Goal: Transaction & Acquisition: Purchase product/service

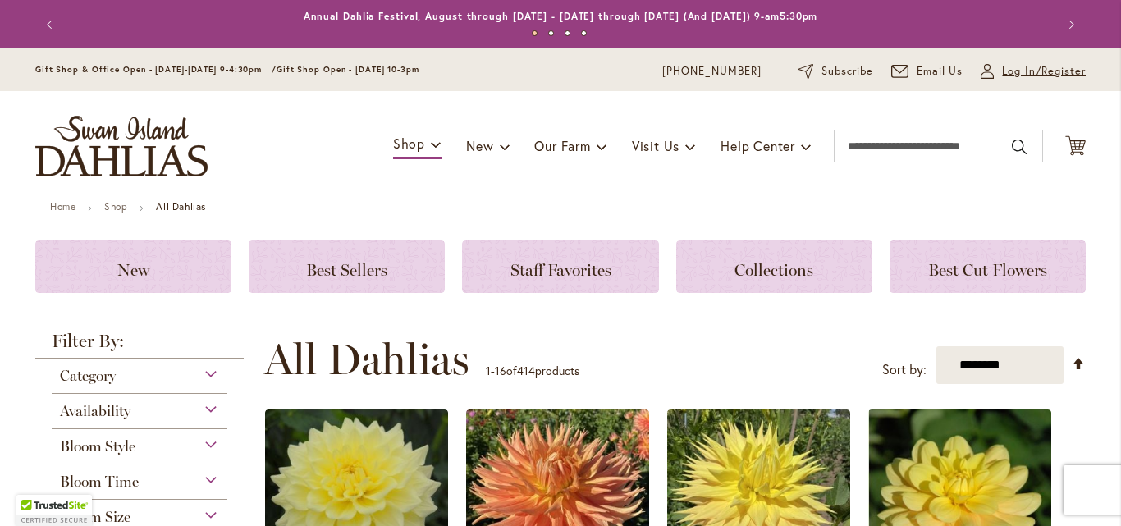
click at [1013, 71] on span "Log In/Register" at bounding box center [1044, 71] width 84 height 16
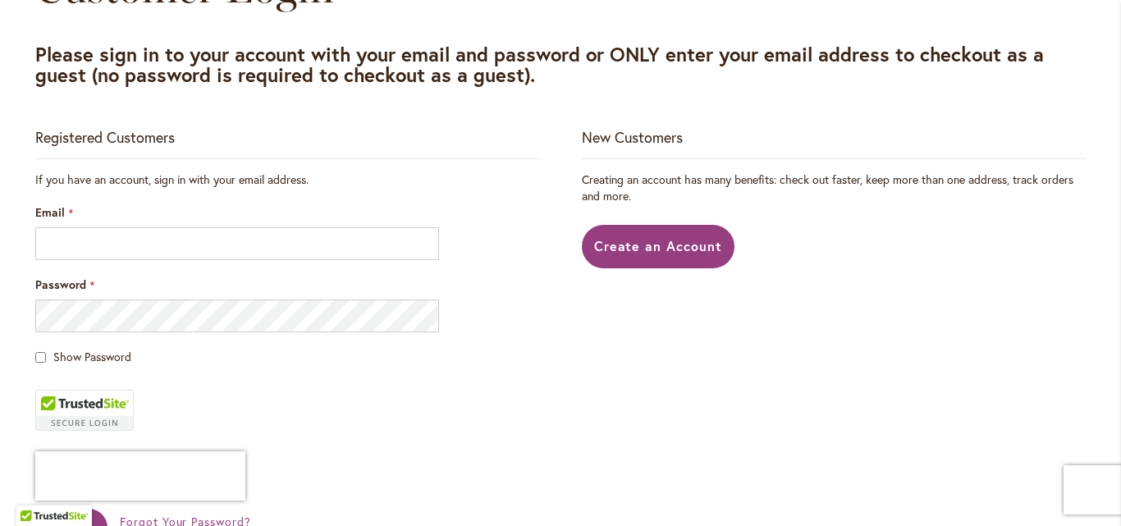
scroll to position [262, 0]
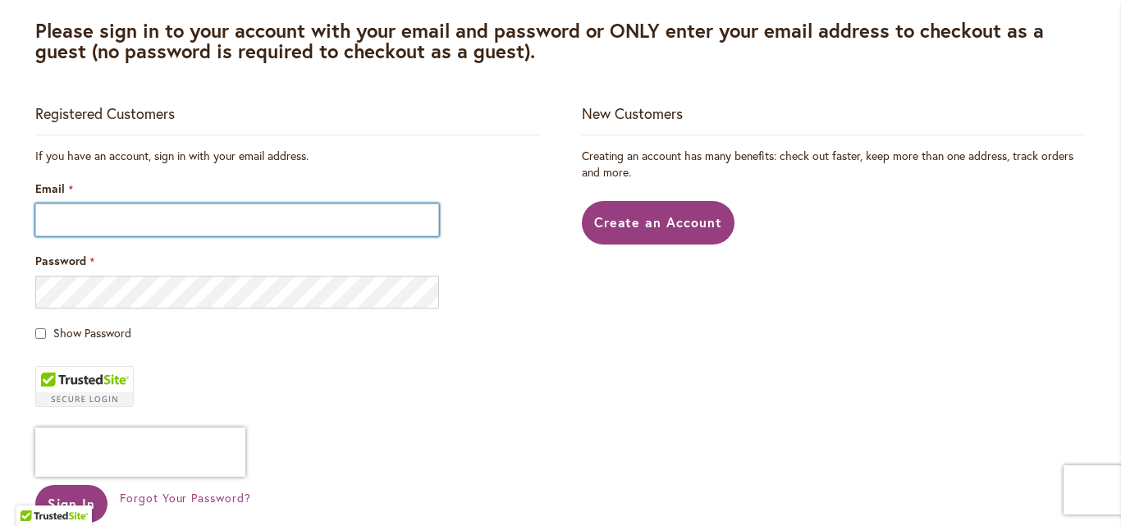
click at [112, 225] on input "Email" at bounding box center [237, 220] width 404 height 33
type input "**********"
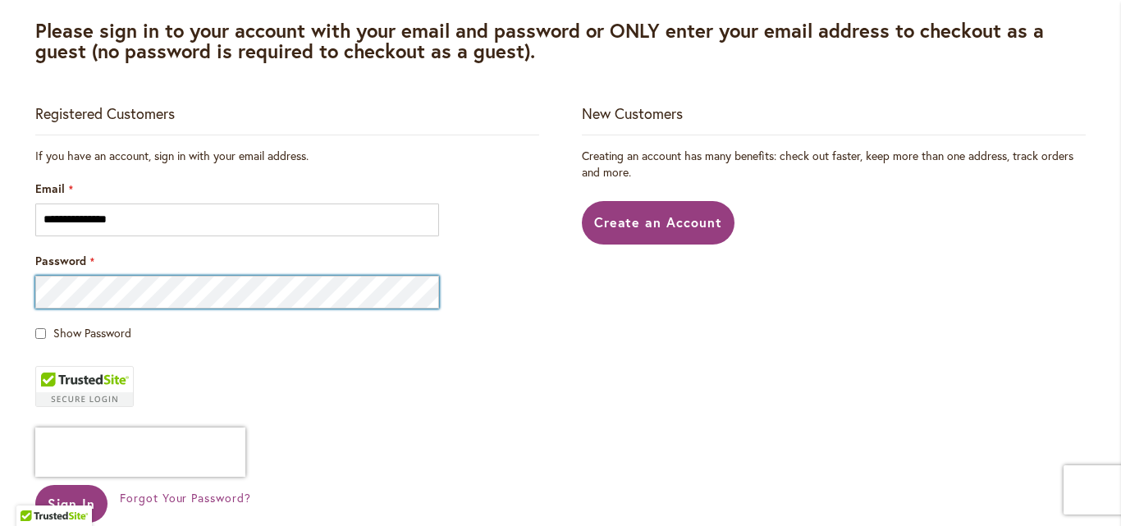
click at [35, 485] on button "Sign In" at bounding box center [71, 504] width 72 height 38
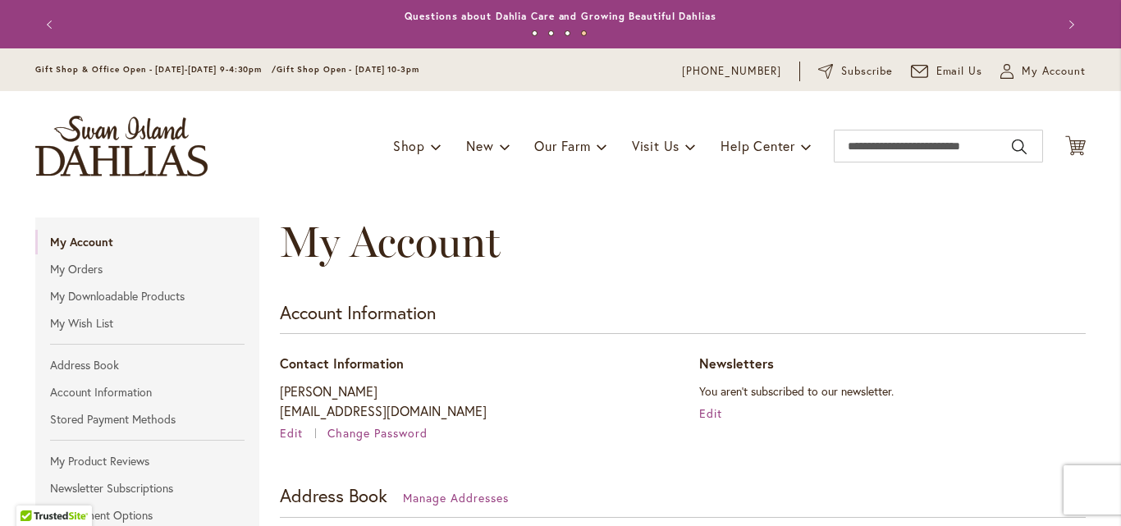
drag, startPoint x: 1101, startPoint y: 132, endPoint x: 1098, endPoint y: 167, distance: 35.4
click at [1098, 167] on header "Skip to Content Gift Shop & Office Open - Monday-Friday 9-4:30pm / Gift Shop Op…" at bounding box center [560, 124] width 1121 height 153
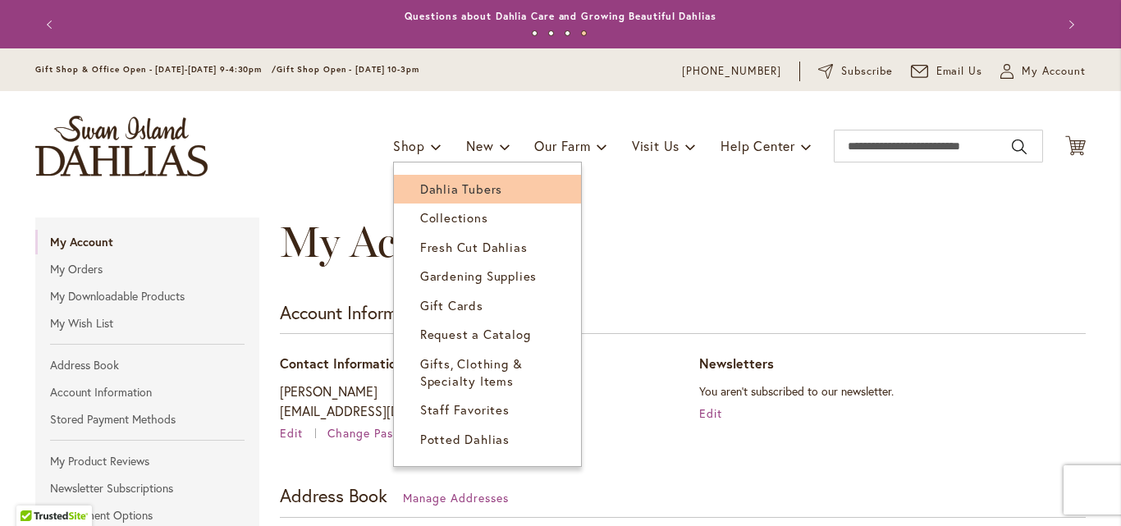
click at [452, 190] on span "Dahlia Tubers" at bounding box center [461, 189] width 82 height 16
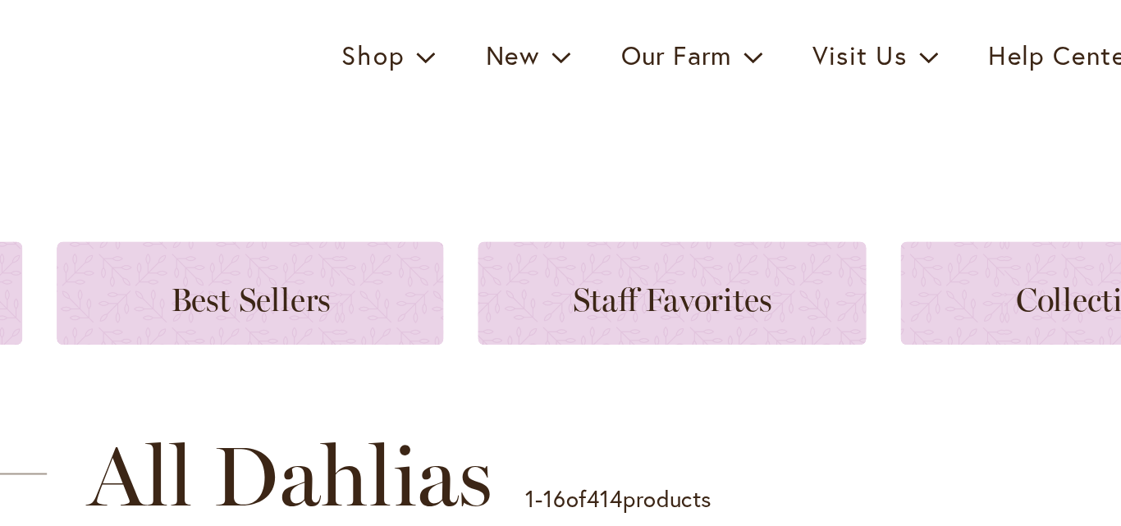
click at [446, 210] on ul "Home Shop All Dahlias" at bounding box center [560, 208] width 1021 height 15
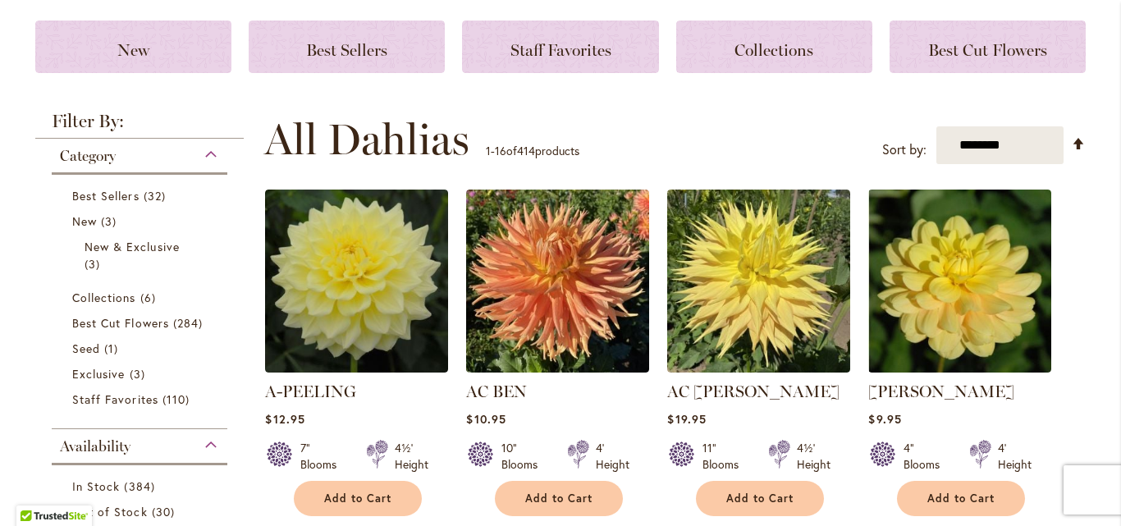
scroll to position [230, 0]
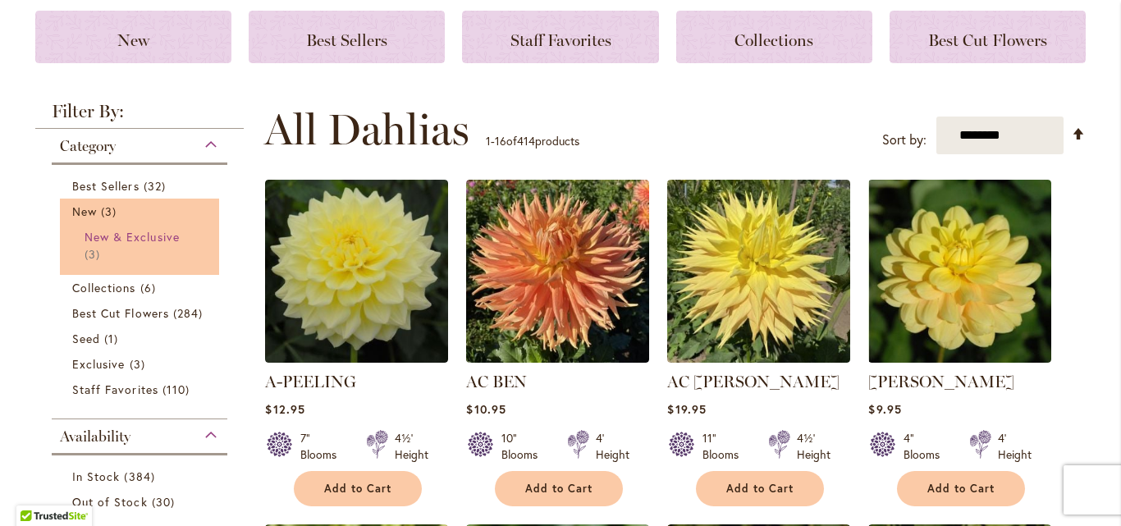
click at [117, 240] on span "New & Exclusive" at bounding box center [132, 237] width 95 height 16
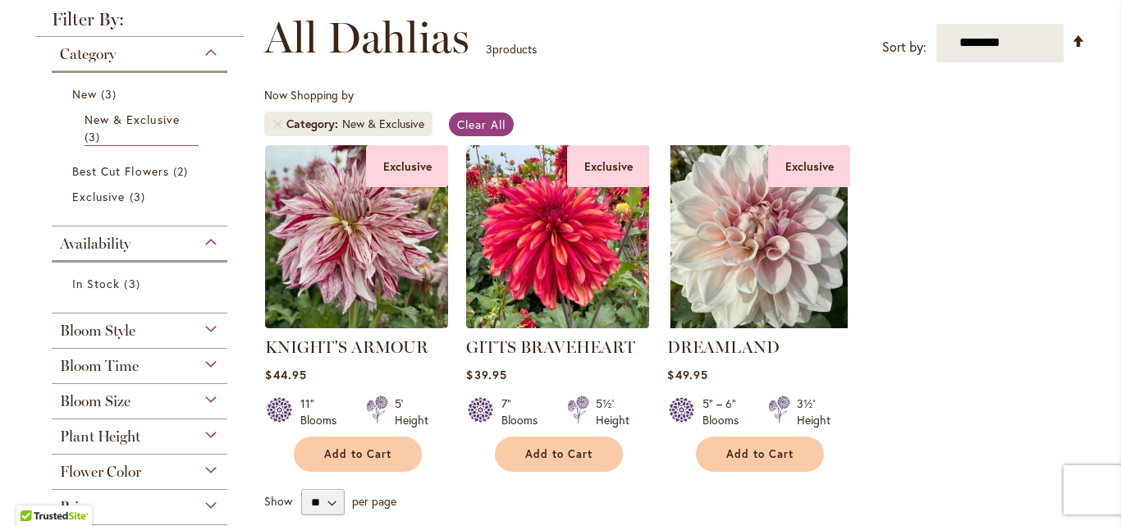
scroll to position [263, 0]
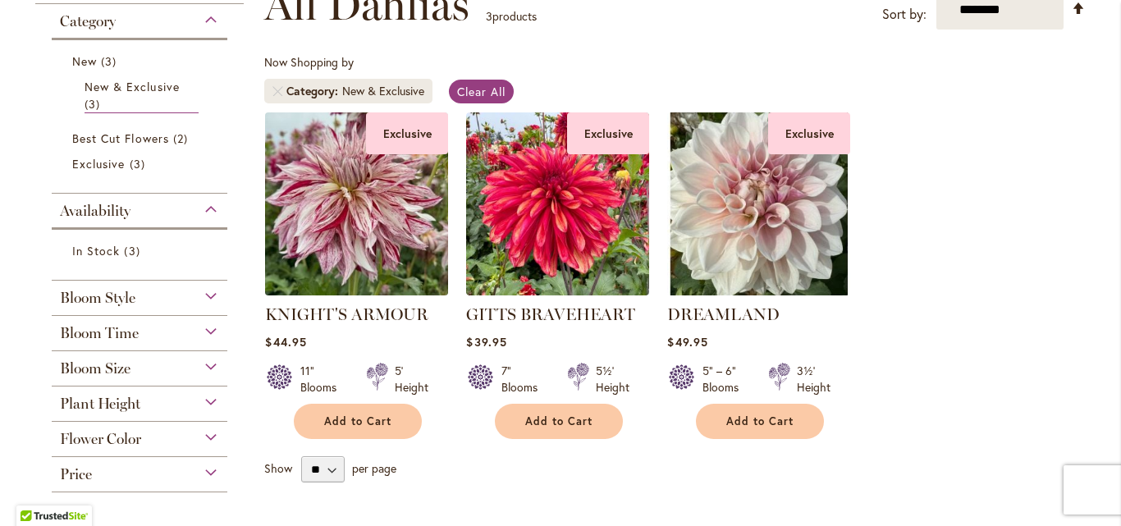
click at [364, 188] on img at bounding box center [357, 204] width 192 height 192
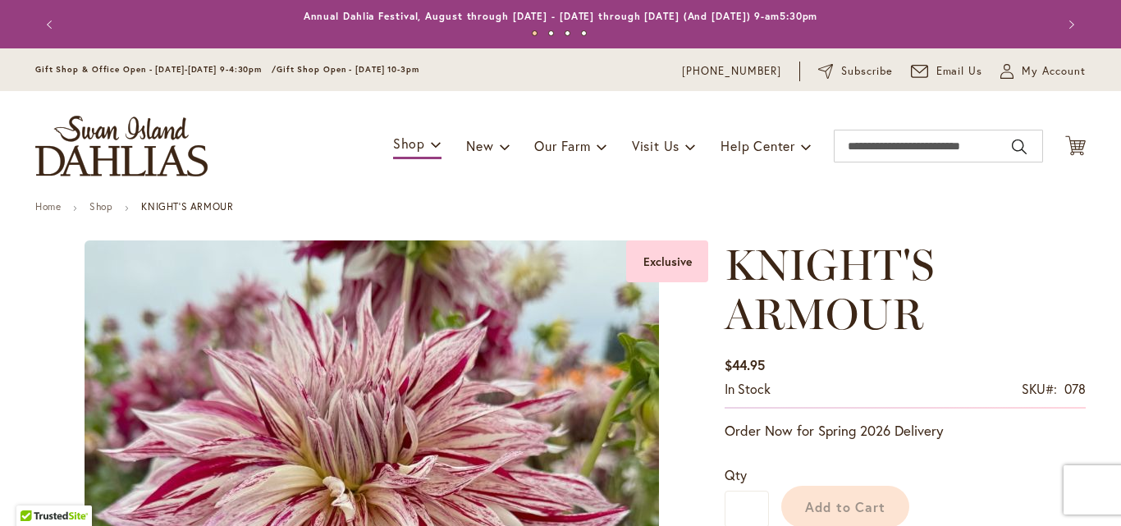
type input "****"
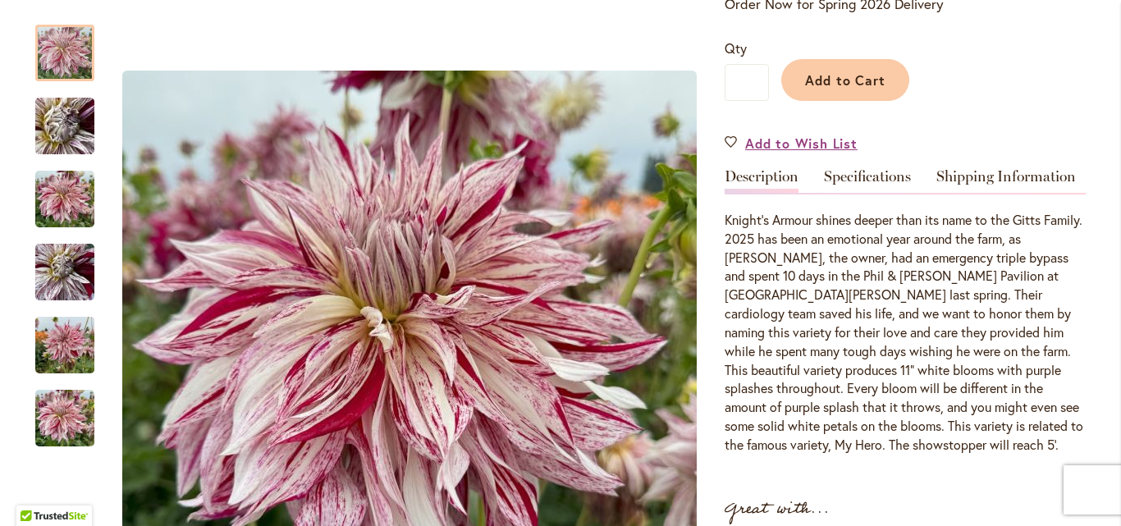
scroll to position [460, 0]
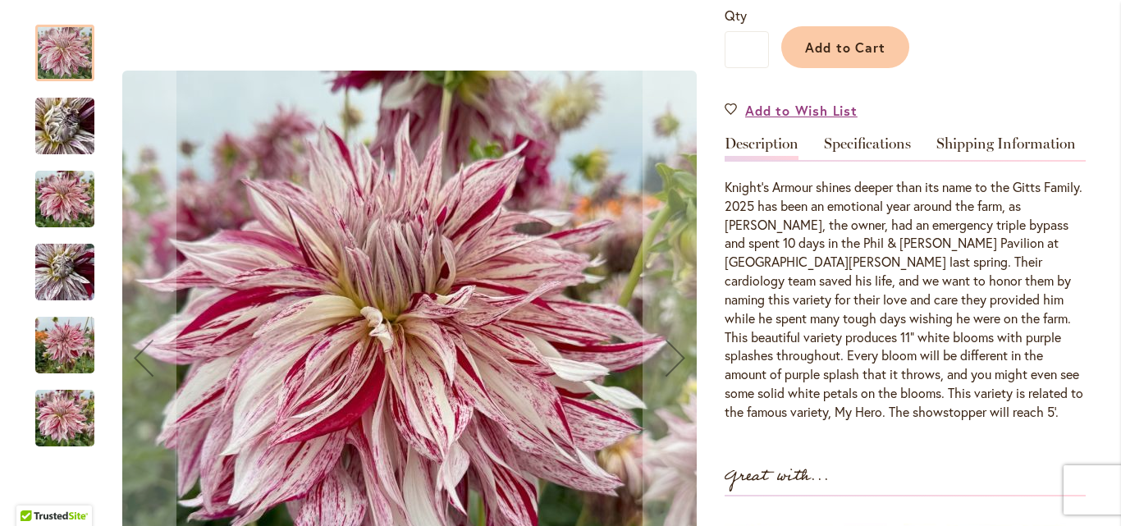
click at [60, 140] on img "KNIGHT'S ARMOUR" at bounding box center [65, 126] width 118 height 89
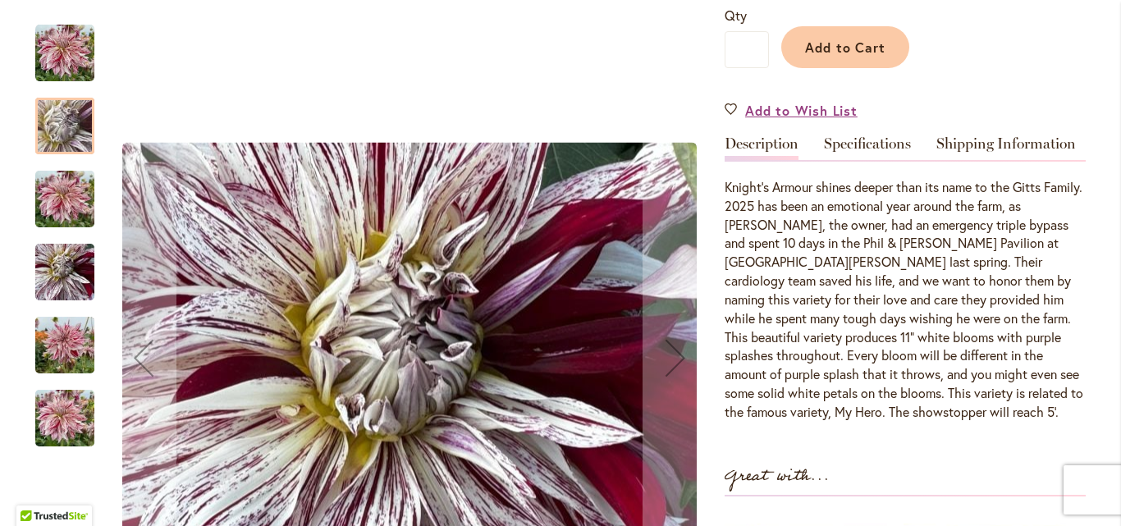
click at [58, 207] on img "KNIGHT'S ARMOUR" at bounding box center [64, 199] width 59 height 79
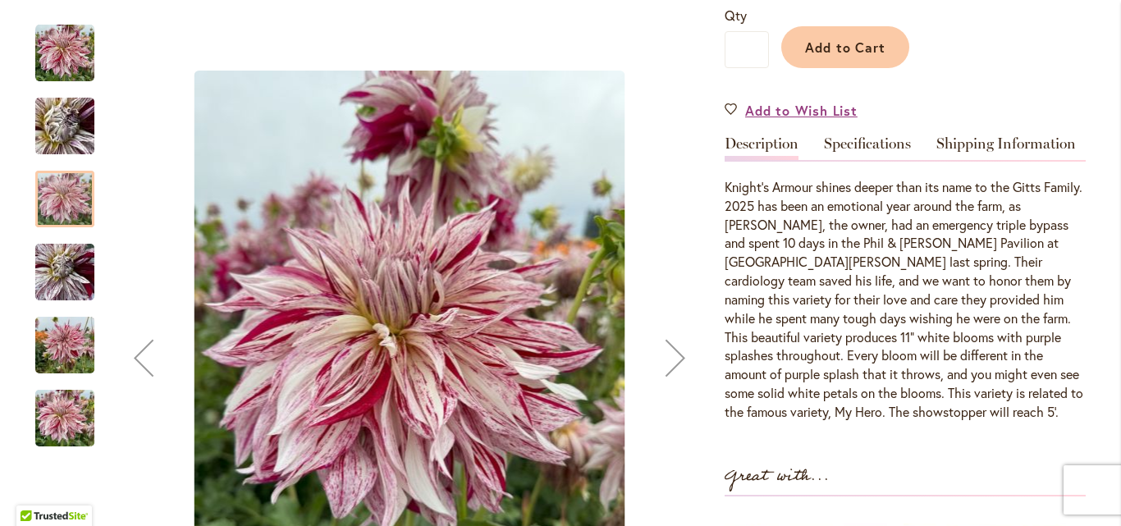
click at [58, 207] on div at bounding box center [64, 199] width 59 height 57
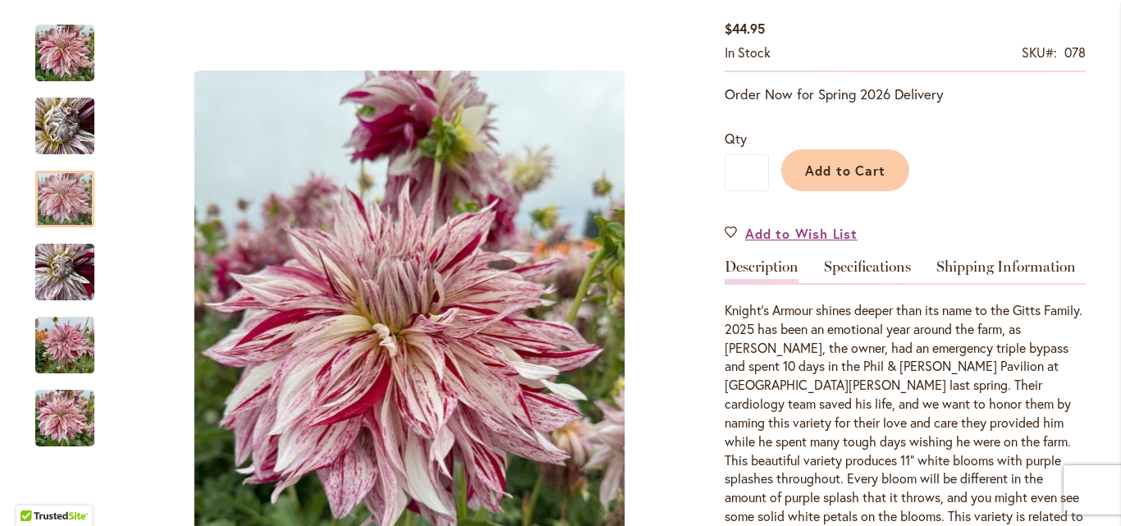
scroll to position [365, 0]
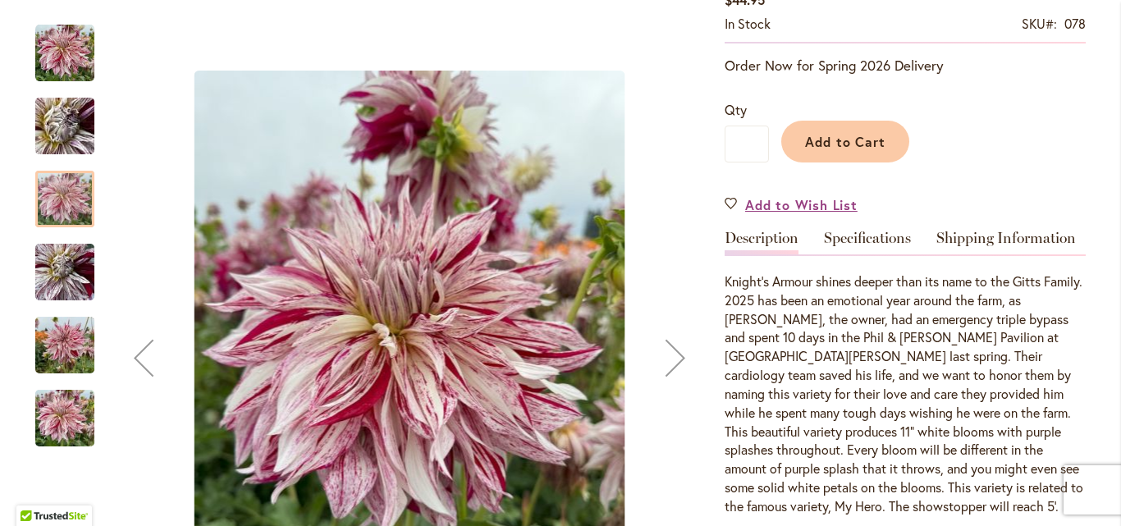
click at [53, 209] on div at bounding box center [64, 199] width 59 height 57
click at [59, 265] on img "KNIGHT'S ARMOUR" at bounding box center [64, 272] width 59 height 79
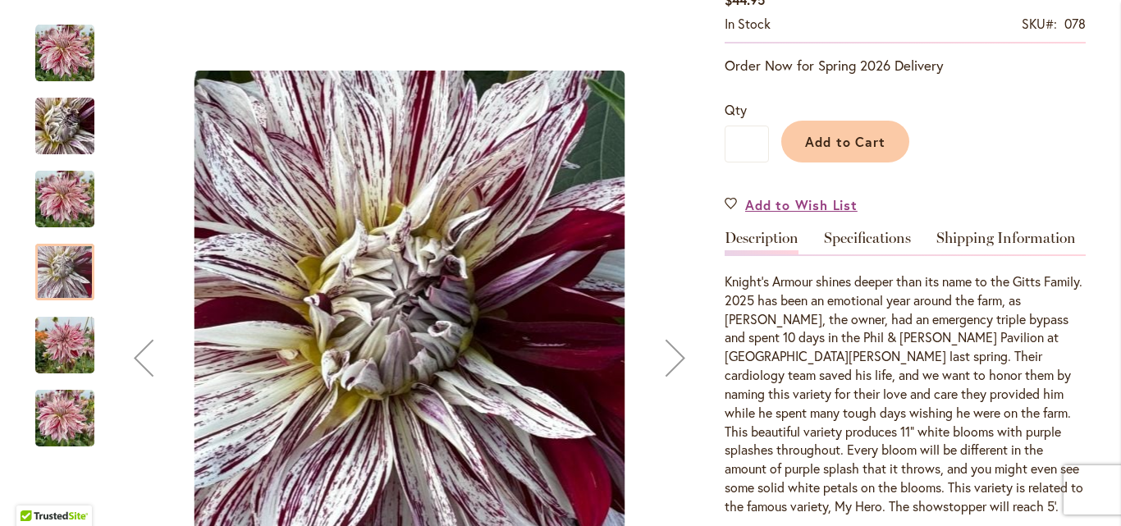
click at [63, 349] on img "KNIGHT'S ARMOUR" at bounding box center [64, 345] width 59 height 79
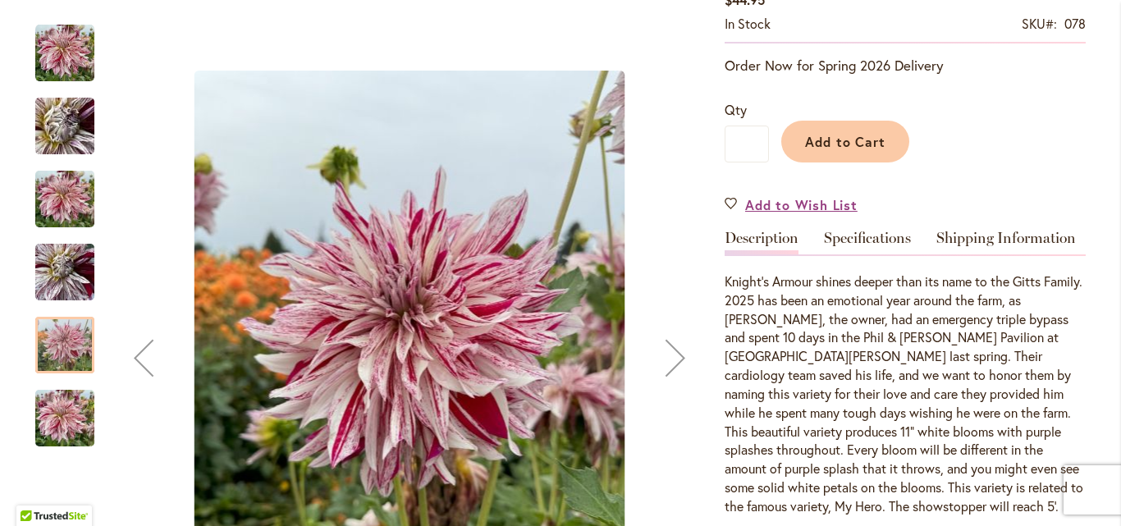
click at [64, 411] on img "KNIGHT'S ARMOUR" at bounding box center [64, 418] width 59 height 79
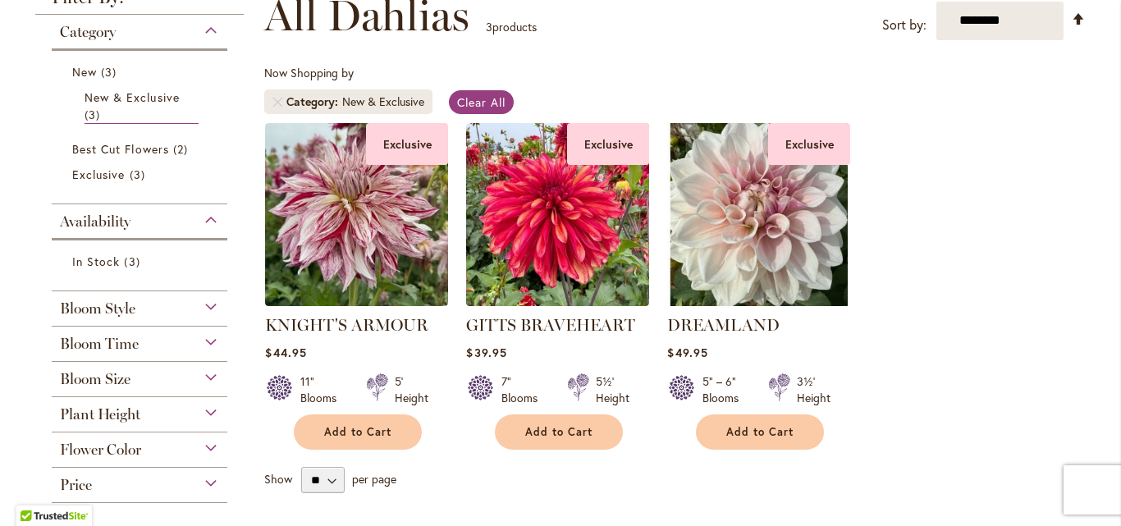
scroll to position [263, 0]
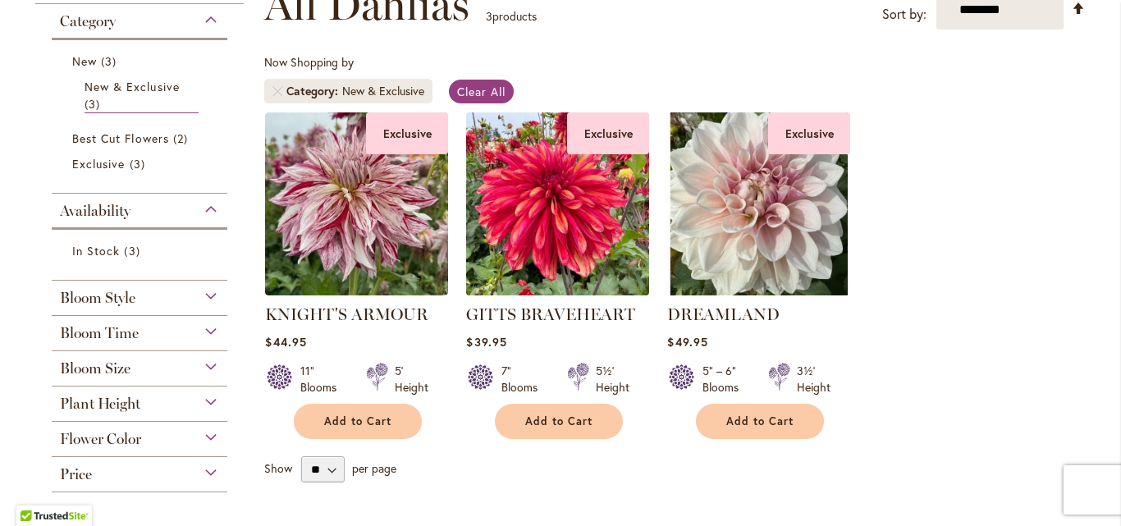
click at [589, 221] on img at bounding box center [558, 204] width 192 height 192
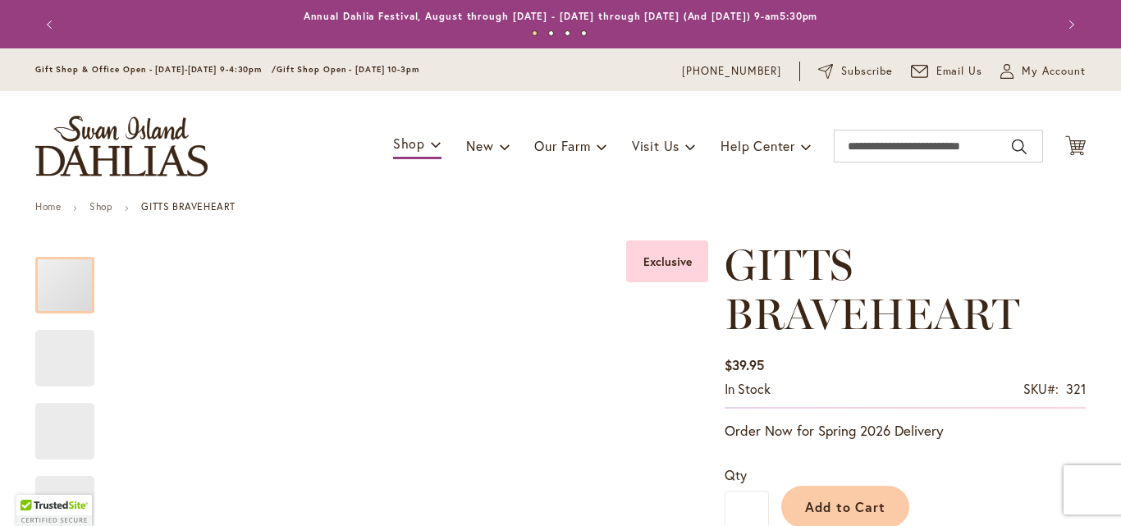
type input "****"
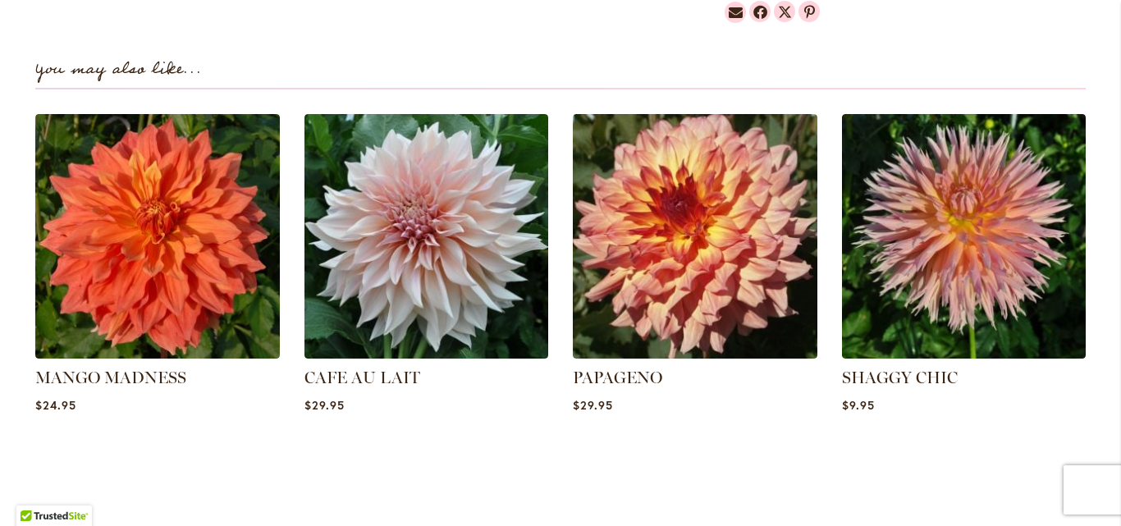
scroll to position [1116, 0]
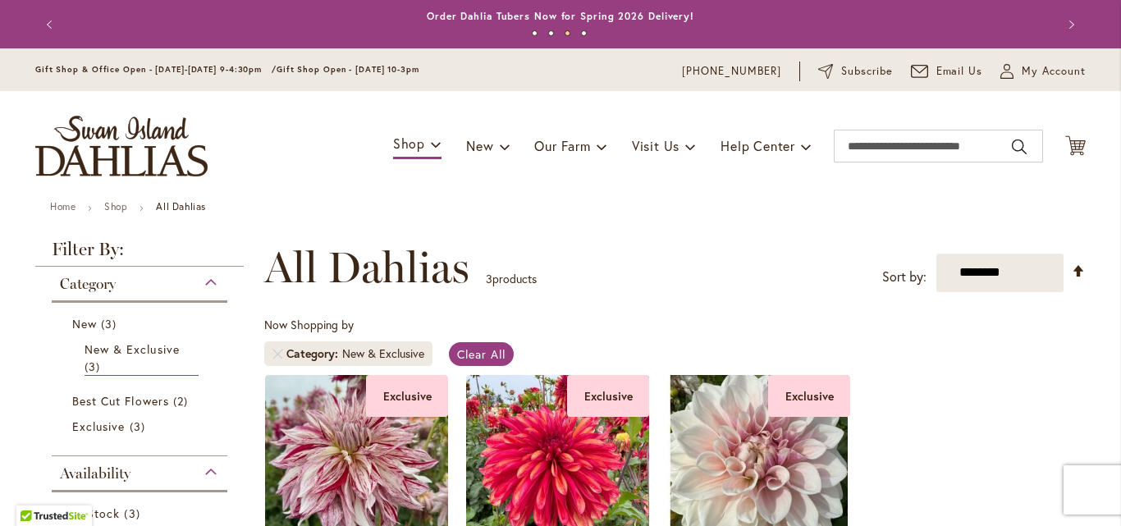
click at [44, 25] on button "Previous" at bounding box center [51, 24] width 33 height 33
click at [99, 131] on img "store logo" at bounding box center [121, 146] width 172 height 61
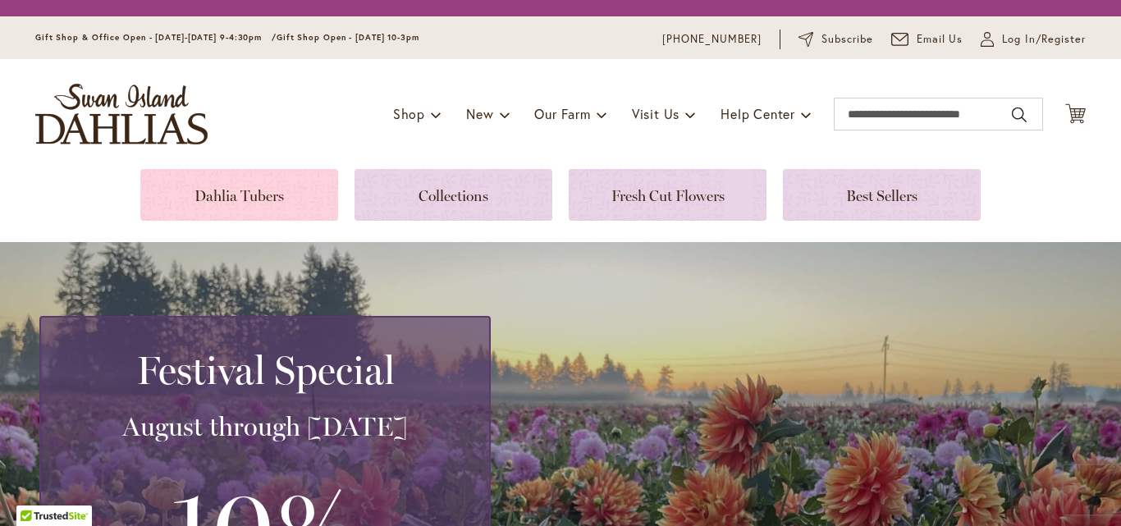
click at [219, 169] on div "Toggle Nav Shop Dahlia Tubers Collections Fresh Cut Dahlias Gardening Supplies …" at bounding box center [561, 114] width 1084 height 110
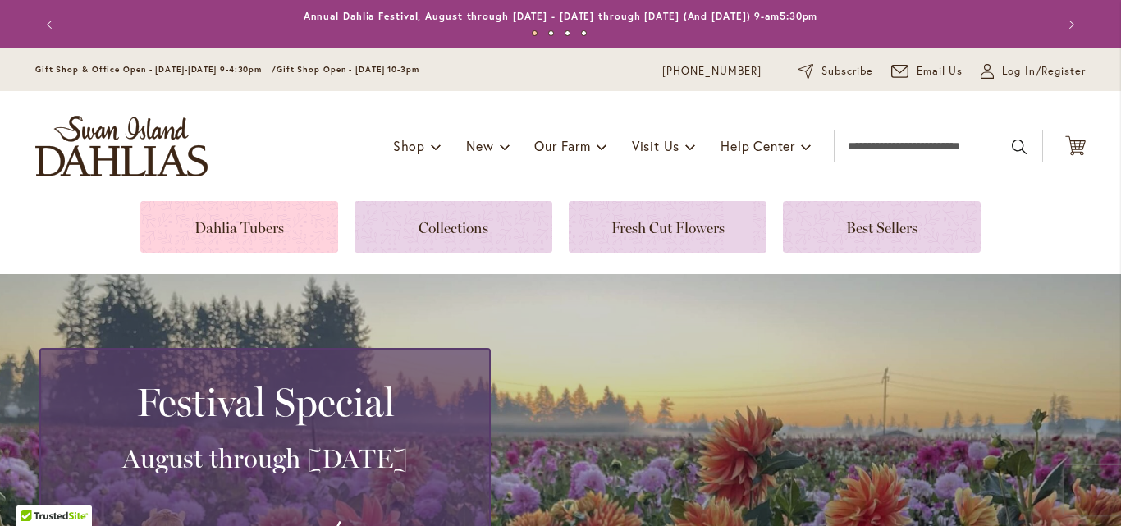
click at [218, 236] on link at bounding box center [239, 227] width 198 height 52
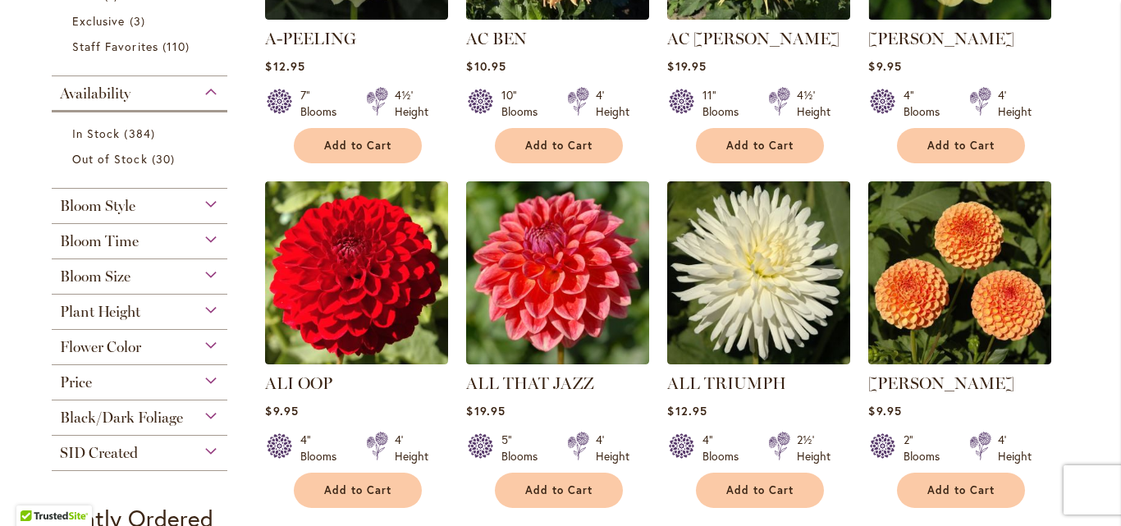
scroll to position [657, 0]
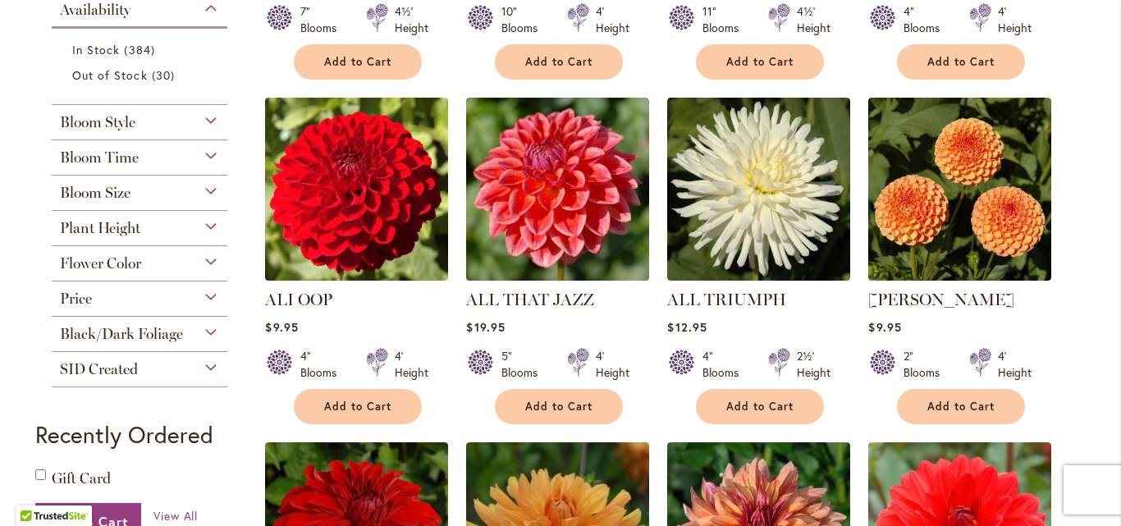
click at [149, 197] on div "Bloom Size" at bounding box center [140, 189] width 176 height 26
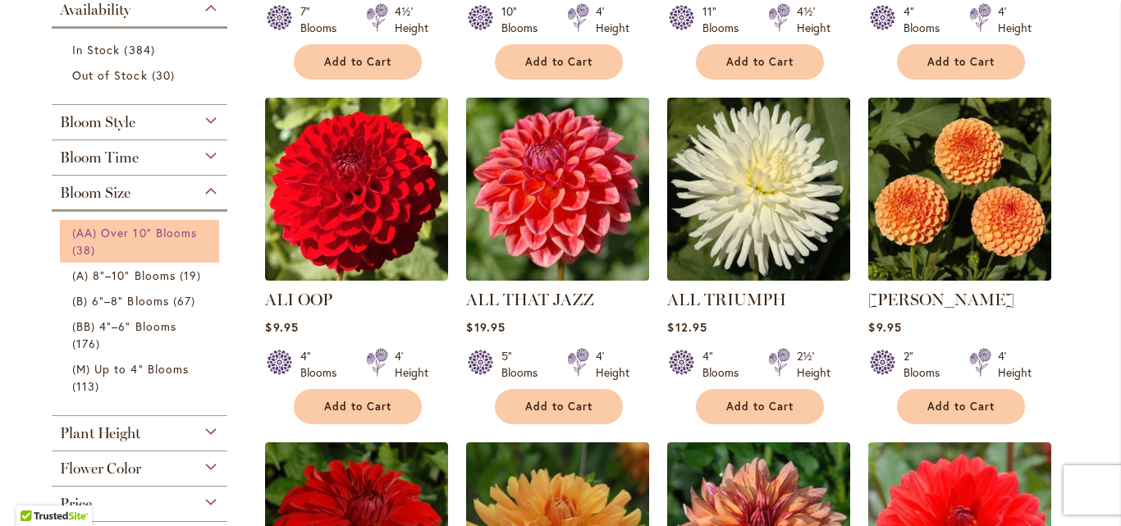
click at [160, 241] on span "(AA) Over 10" Blooms" at bounding box center [134, 233] width 125 height 16
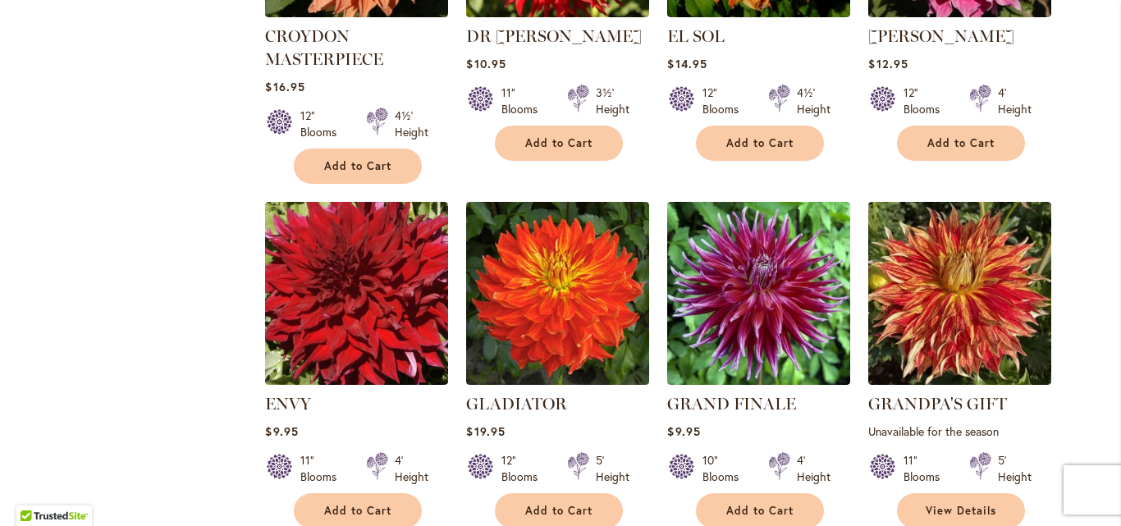
scroll to position [1313, 0]
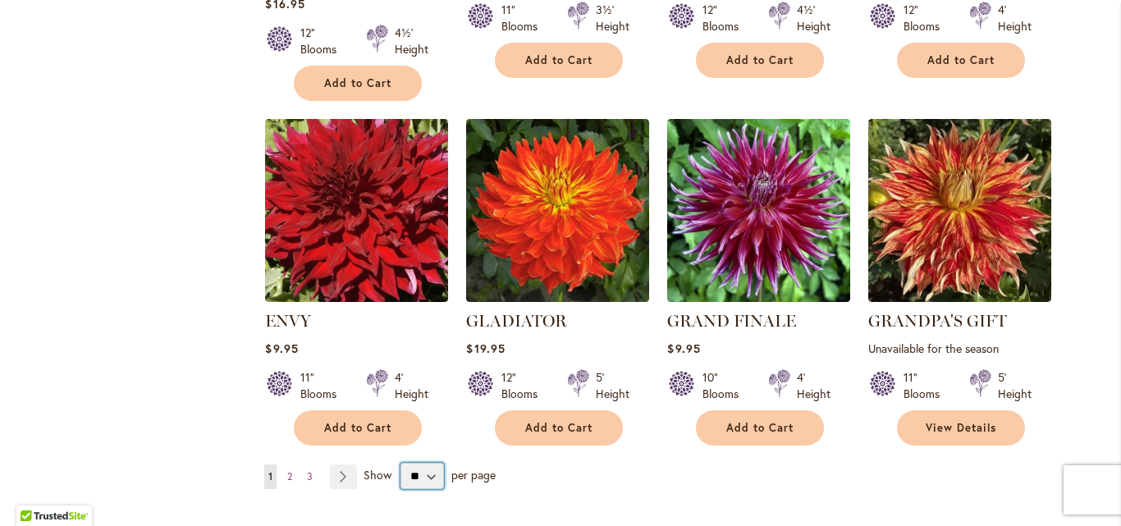
click at [425, 474] on select "** ** ** **" at bounding box center [423, 476] width 44 height 26
select select "**"
click at [401, 463] on select "** ** ** **" at bounding box center [423, 476] width 44 height 26
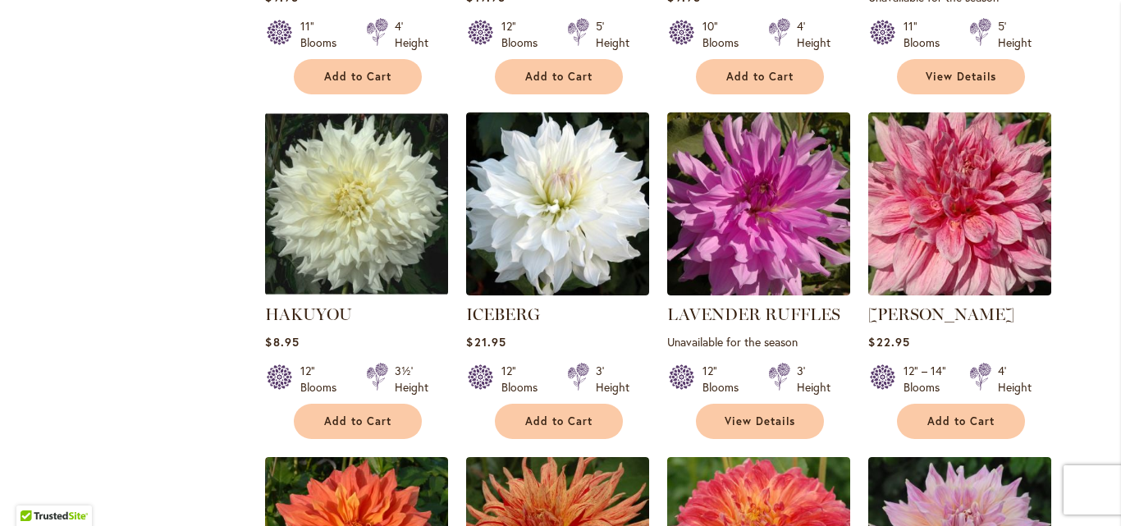
scroll to position [1707, 0]
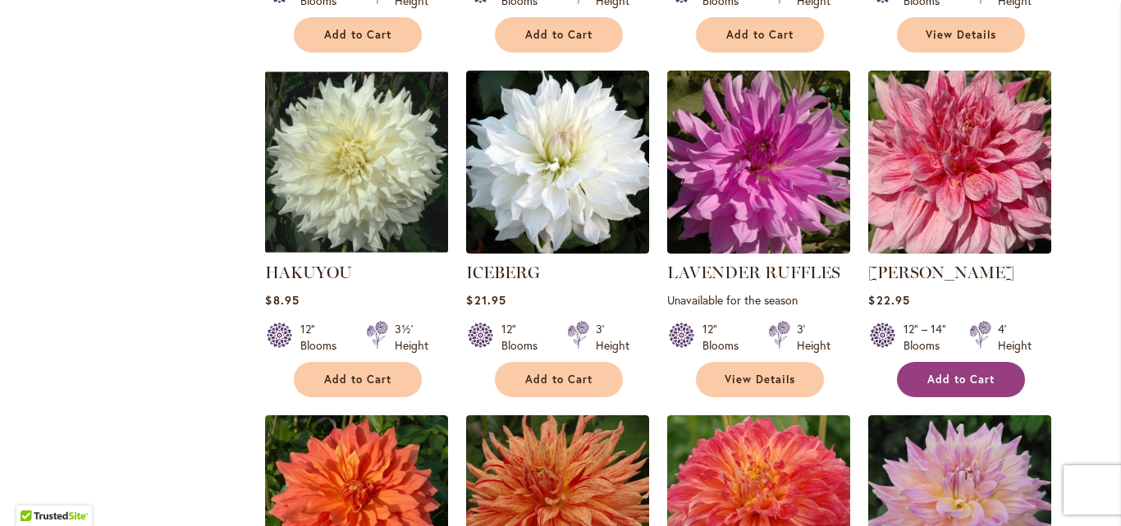
click at [988, 377] on button "Add to Cart" at bounding box center [961, 379] width 128 height 35
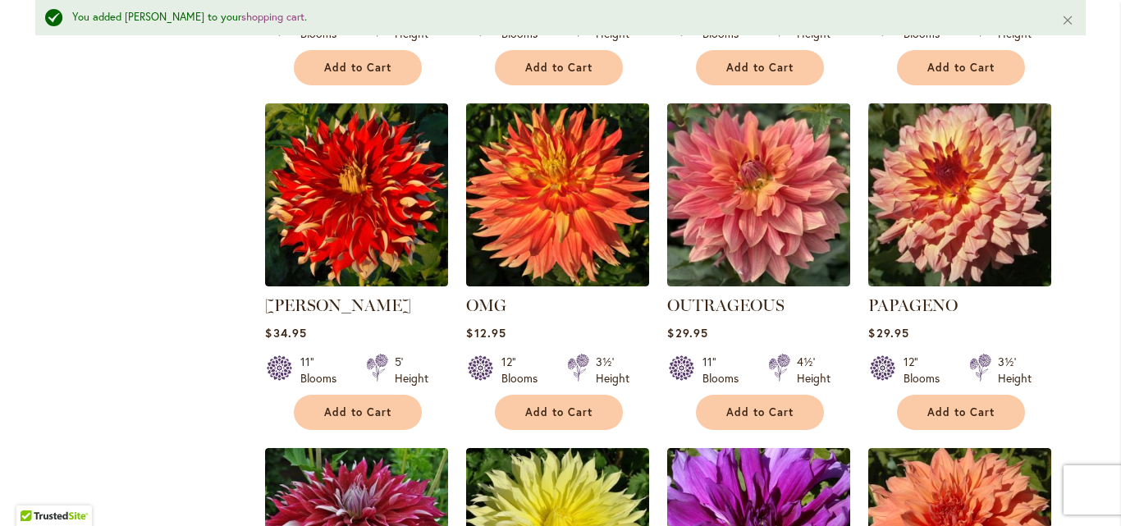
scroll to position [2440, 0]
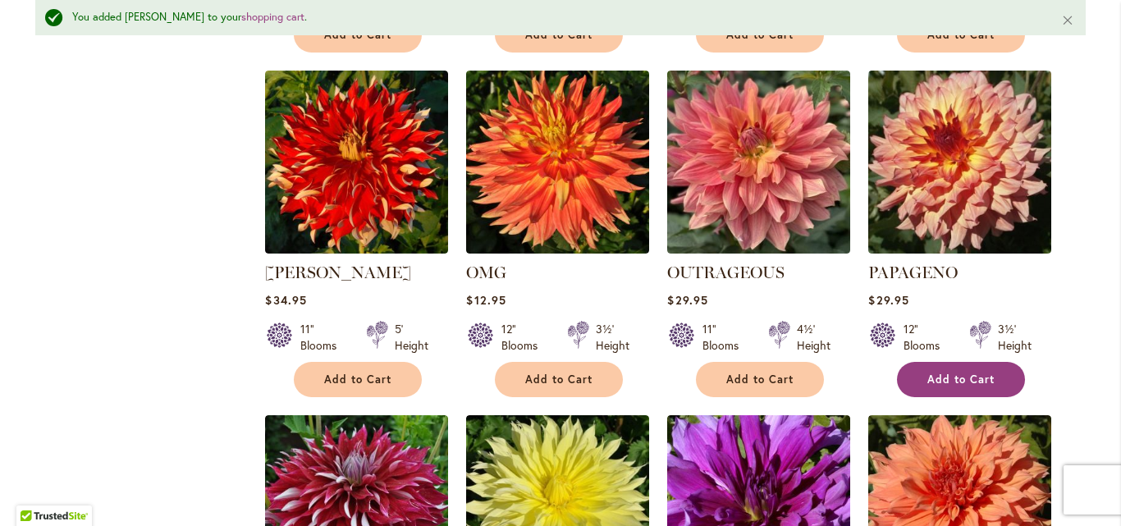
click at [960, 370] on button "Add to Cart" at bounding box center [961, 379] width 128 height 35
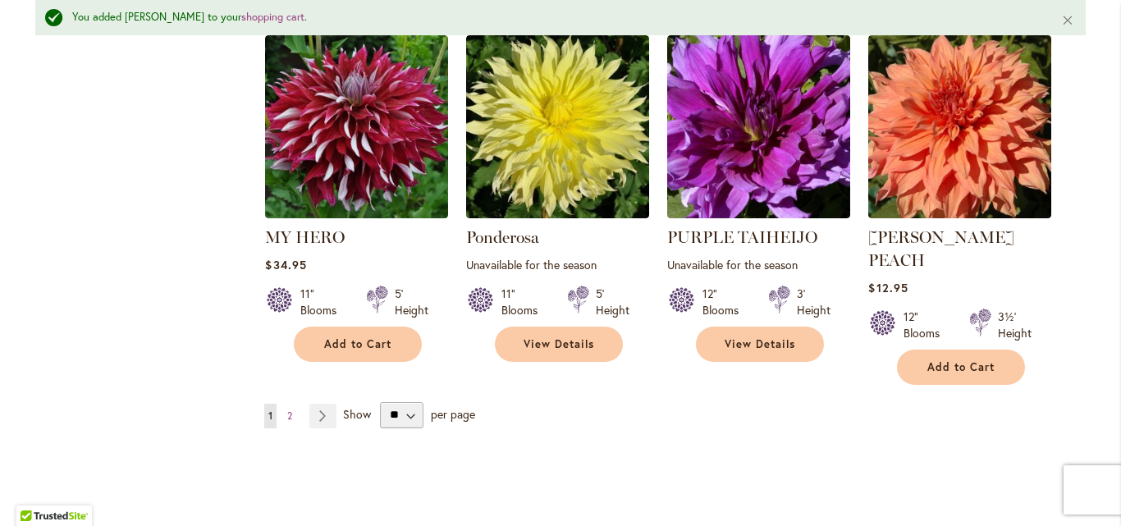
scroll to position [2867, 0]
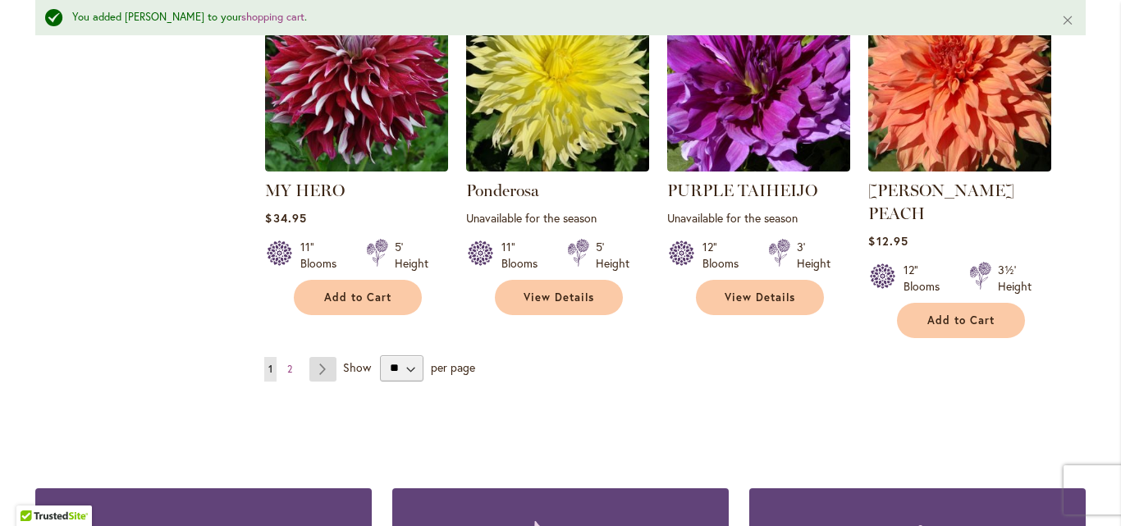
click at [323, 357] on link "Page Next" at bounding box center [322, 369] width 27 height 25
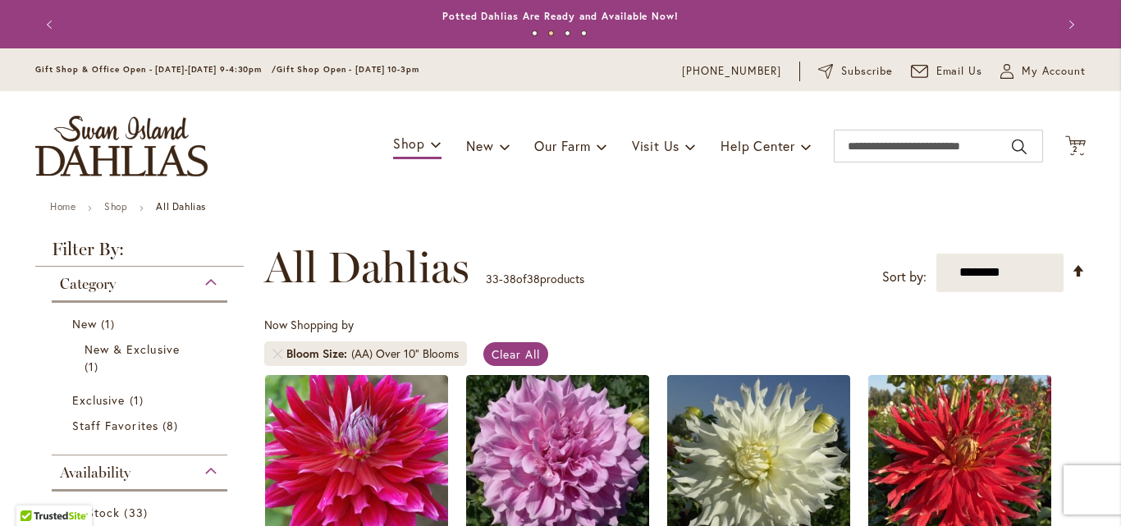
click at [112, 213] on li "Shop" at bounding box center [128, 208] width 49 height 15
click at [117, 210] on link "Shop" at bounding box center [115, 206] width 23 height 12
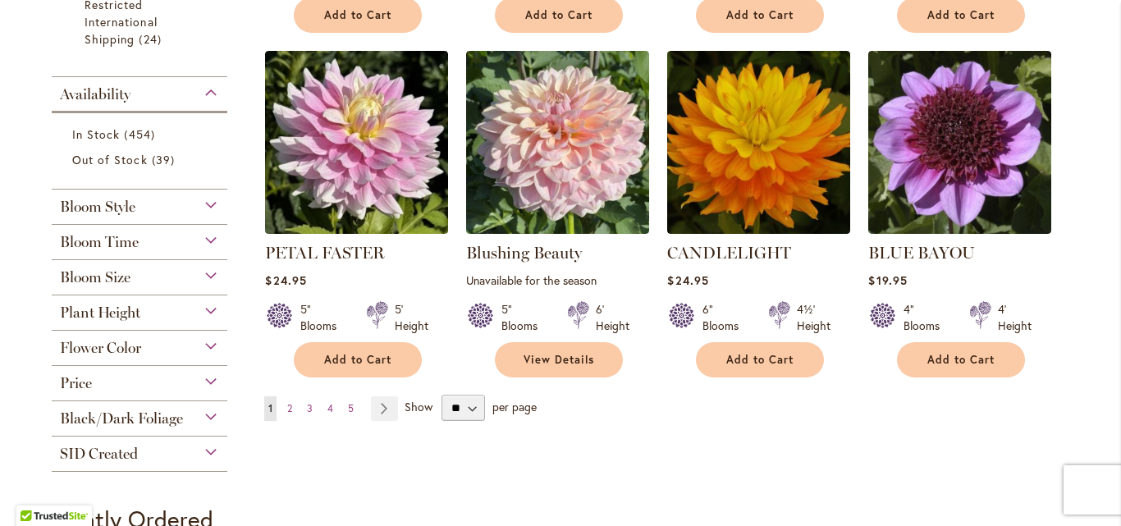
scroll to position [1313, 0]
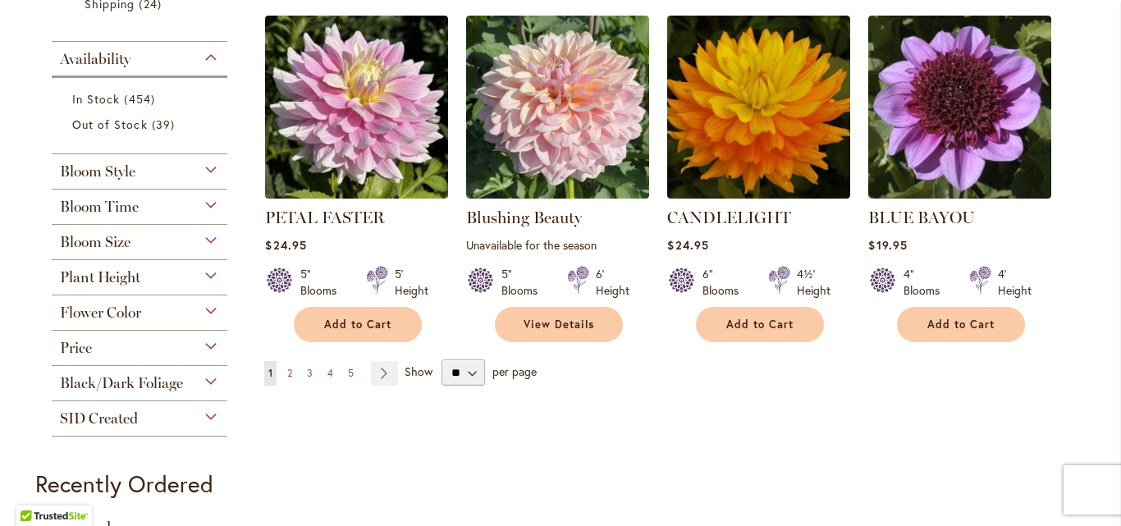
click at [116, 181] on div "Bloom Style Anemone 6 items Ball 16 items Cactus 6 items Collarette" at bounding box center [140, 171] width 176 height 35
click at [204, 172] on div "Bloom Style" at bounding box center [140, 167] width 176 height 26
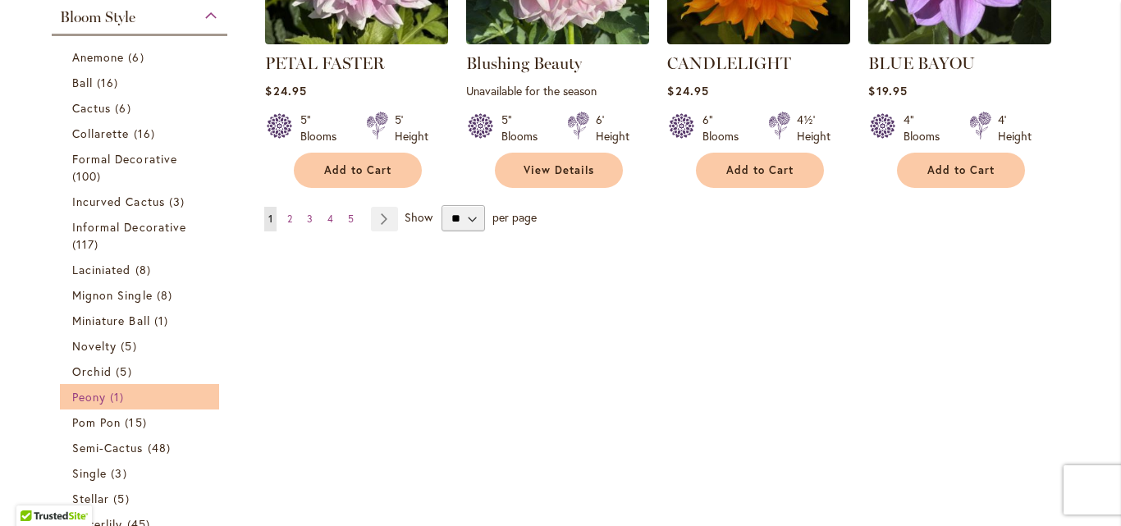
click at [100, 395] on link "Peony 1 item" at bounding box center [141, 396] width 139 height 17
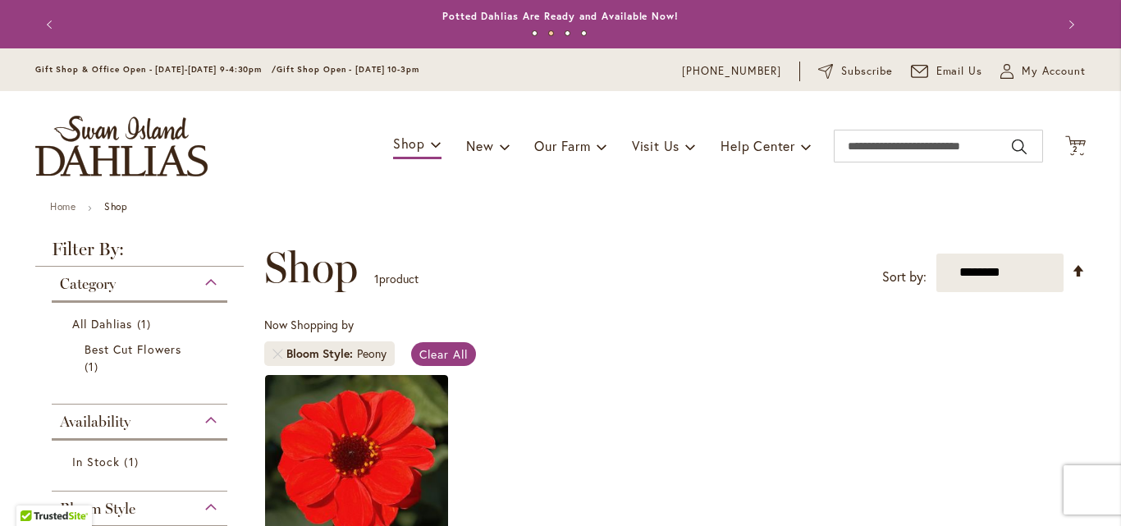
click at [39, 22] on button "Previous" at bounding box center [51, 24] width 33 height 33
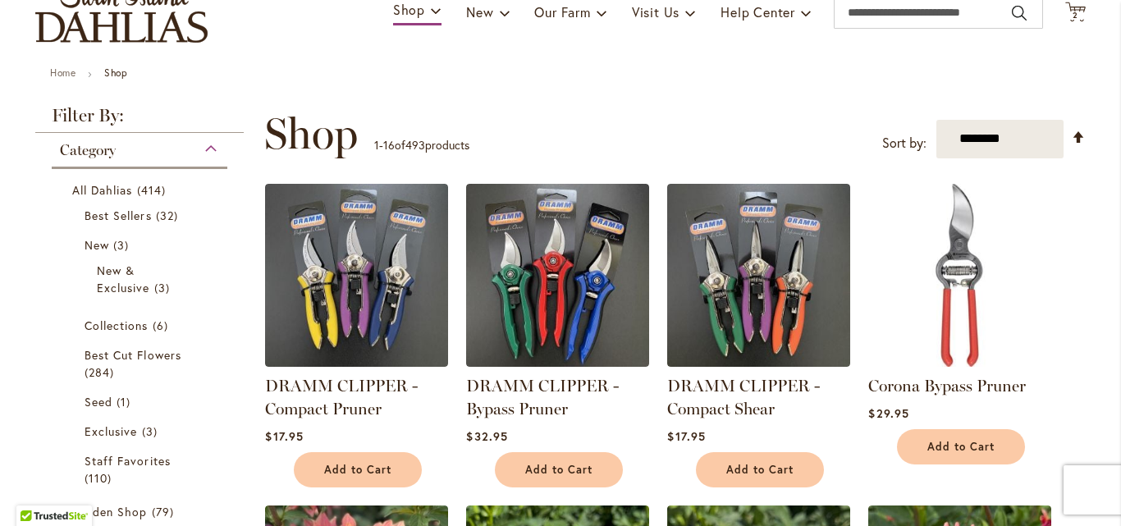
scroll to position [23, 0]
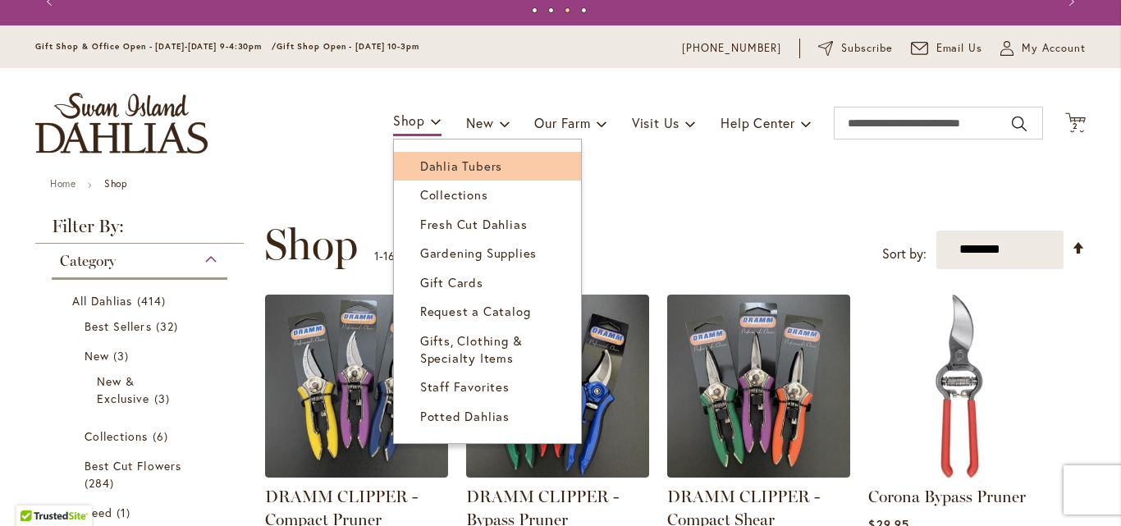
click at [435, 173] on span "Dahlia Tubers" at bounding box center [461, 166] width 82 height 16
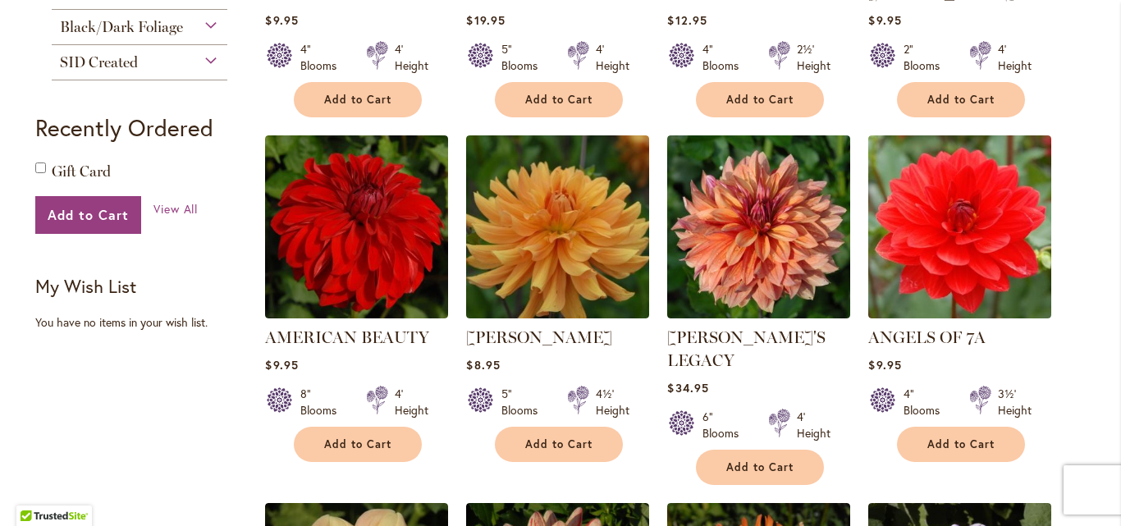
scroll to position [985, 0]
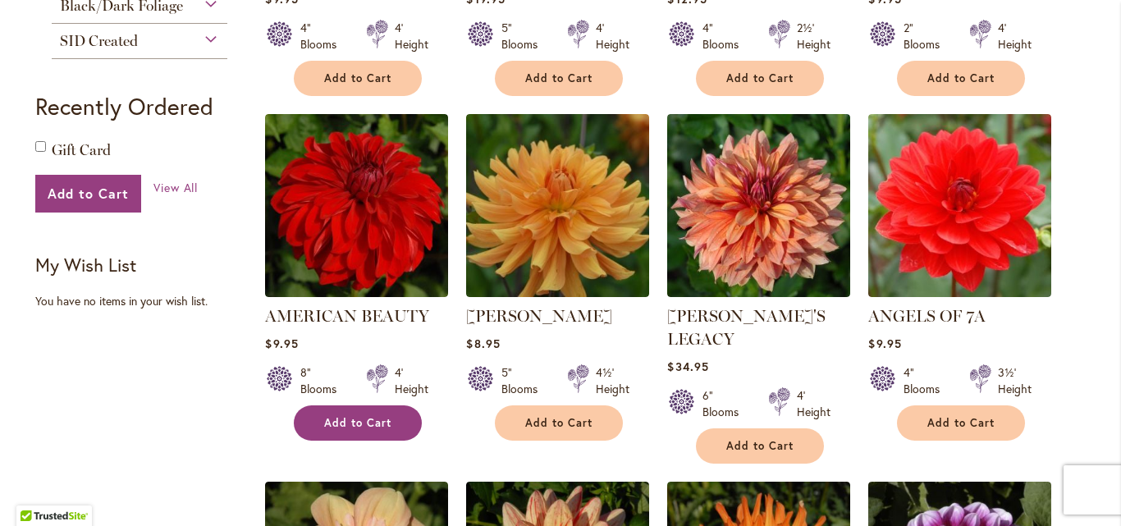
click at [365, 422] on span "Add to Cart" at bounding box center [357, 423] width 67 height 14
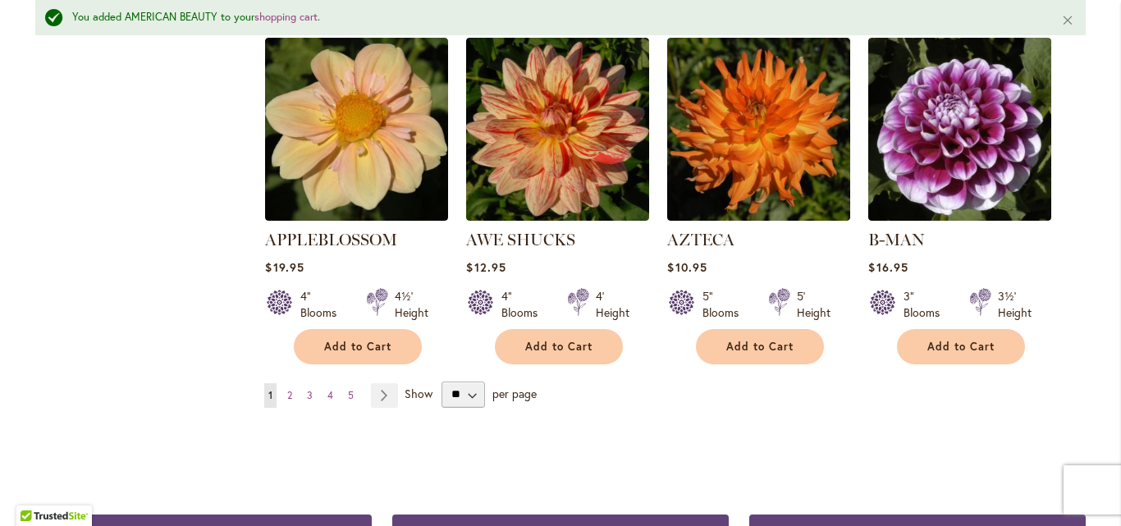
scroll to position [1488, 0]
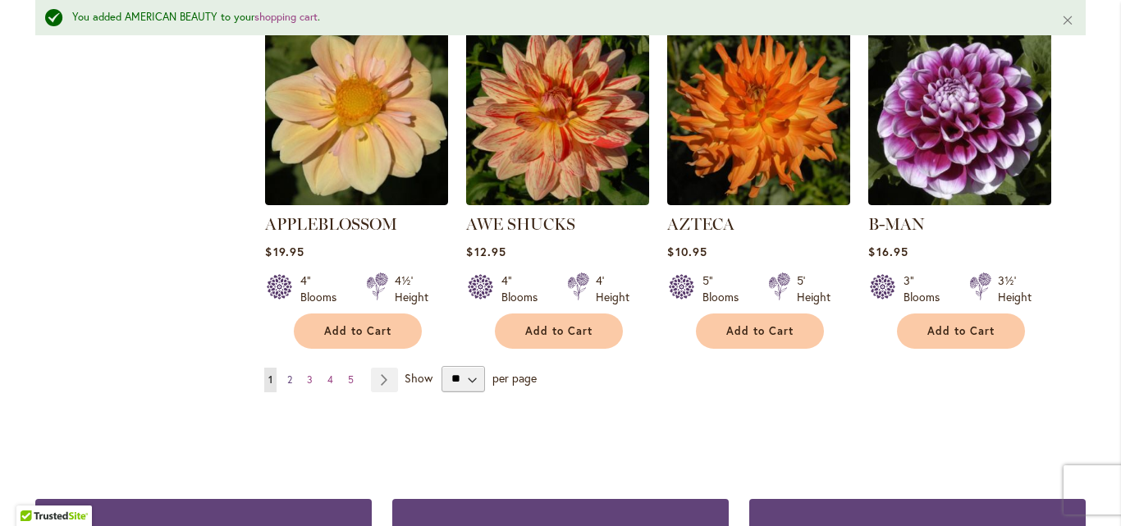
click at [287, 374] on span "2" at bounding box center [289, 380] width 5 height 12
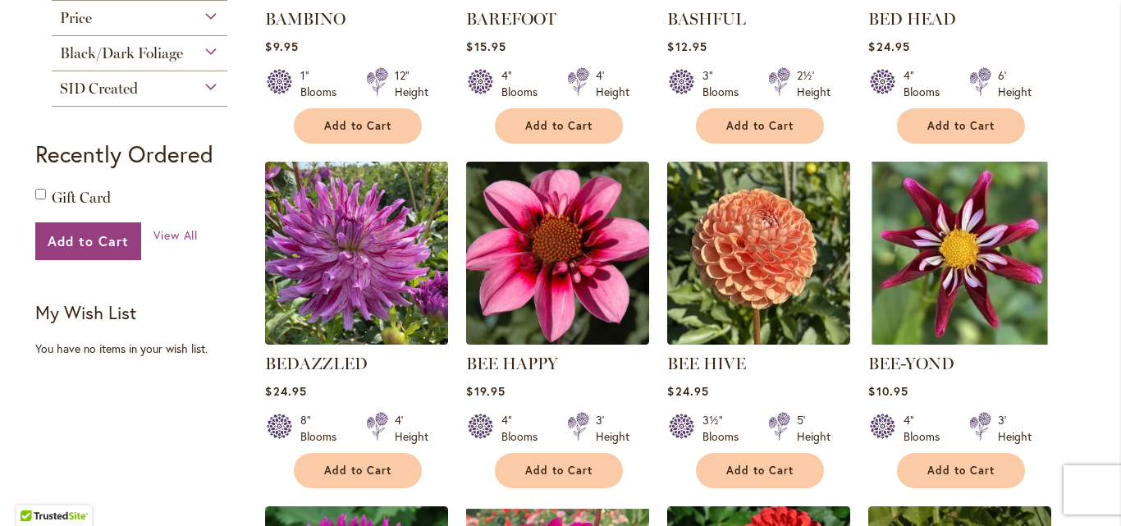
scroll to position [952, 0]
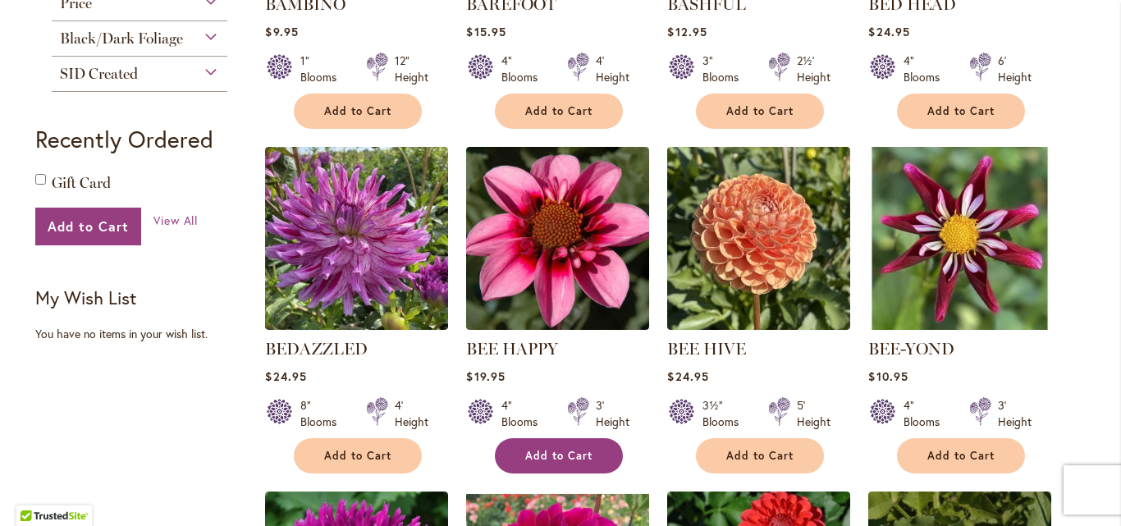
click at [525, 452] on span "Add to Cart" at bounding box center [558, 456] width 67 height 14
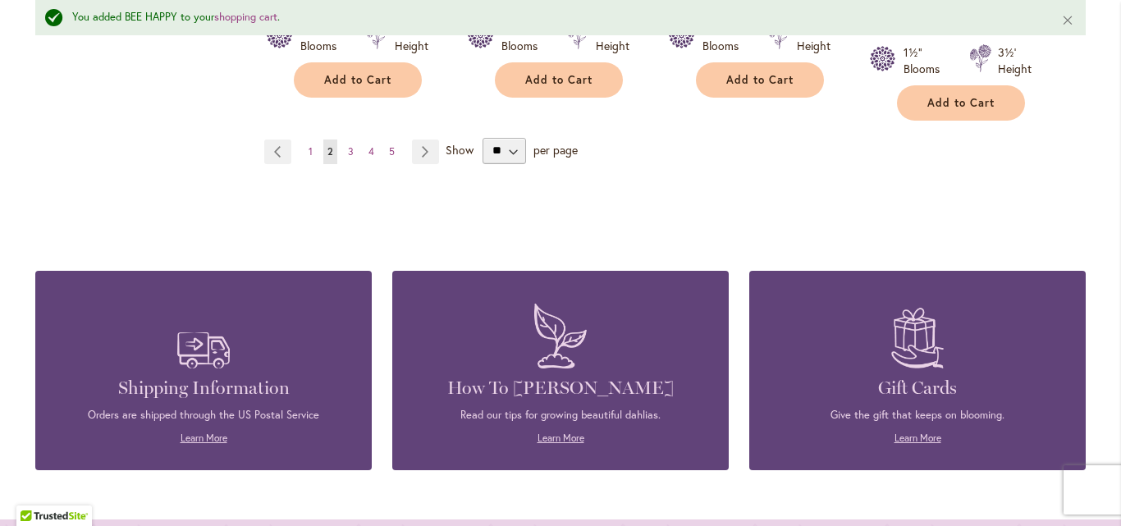
scroll to position [1718, 0]
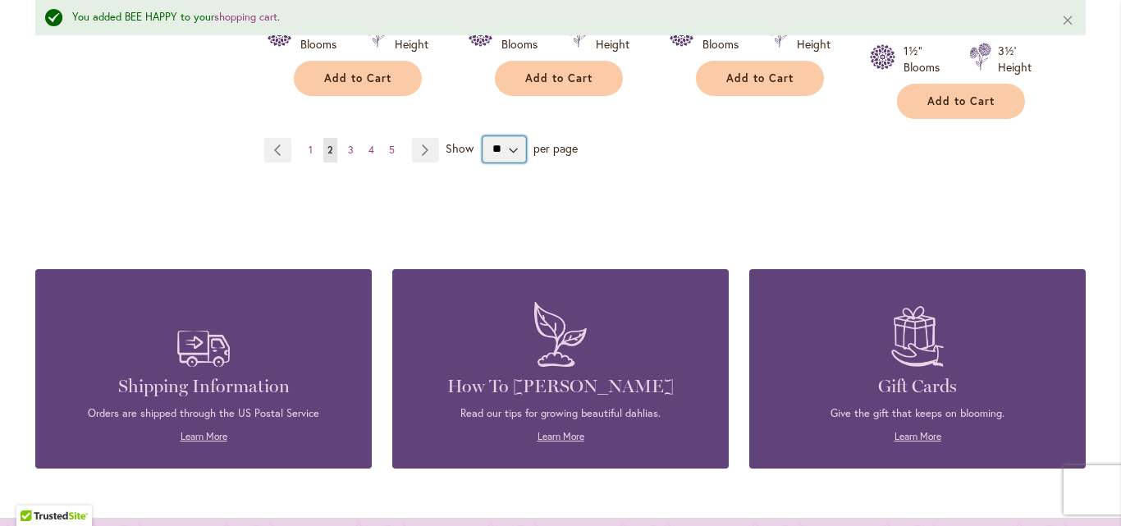
click at [507, 136] on select "** ** ** **" at bounding box center [505, 149] width 44 height 26
select select "**"
click at [483, 136] on select "** ** ** **" at bounding box center [505, 149] width 44 height 26
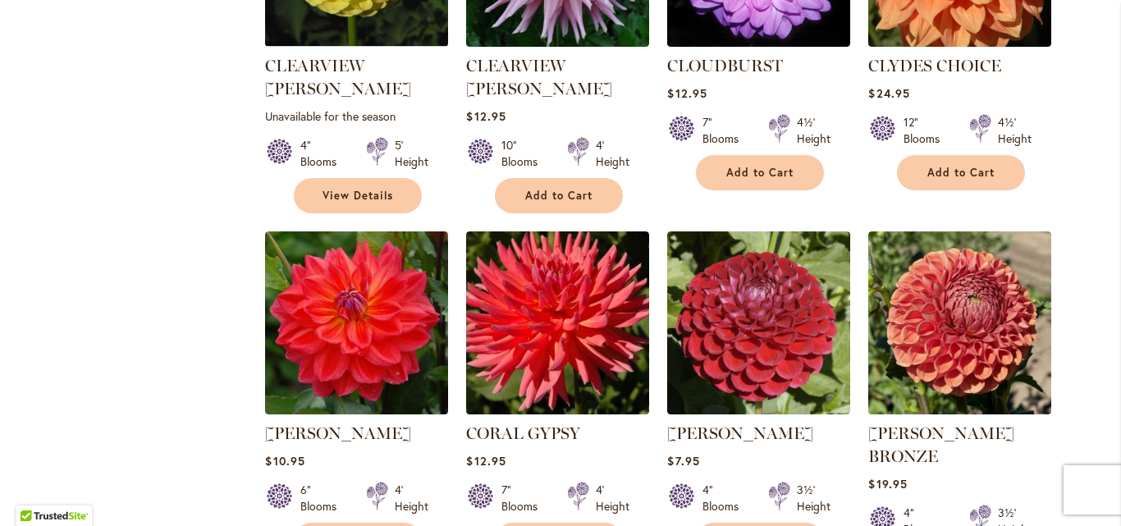
scroll to position [1642, 0]
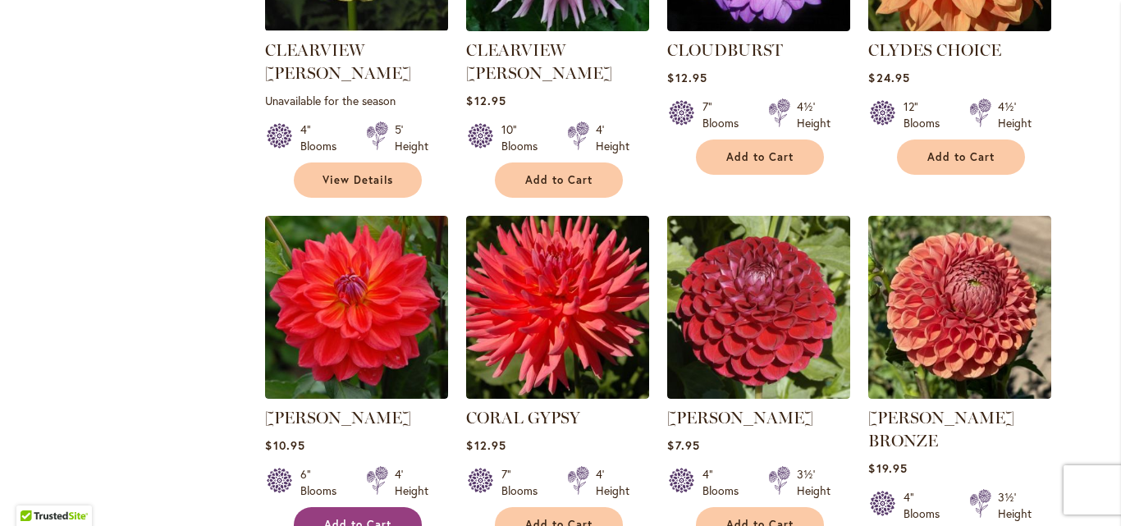
click at [346, 518] on span "Add to Cart" at bounding box center [357, 525] width 67 height 14
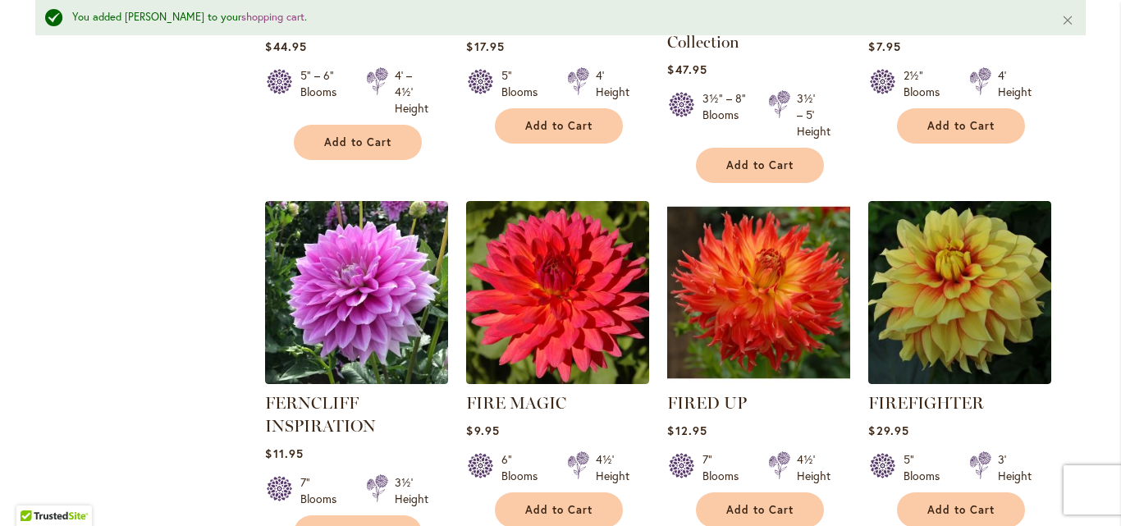
scroll to position [5659, 0]
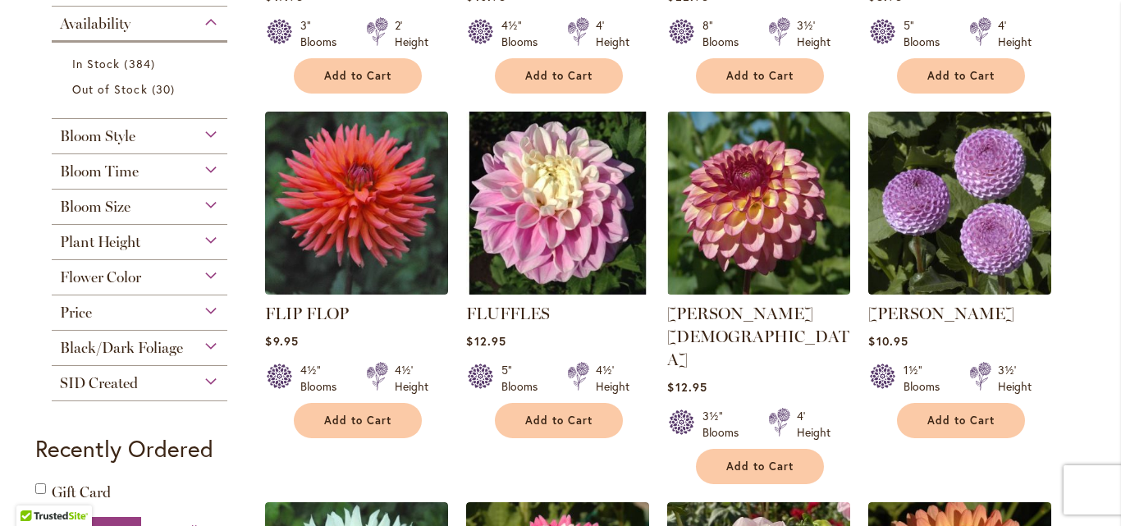
scroll to position [676, 0]
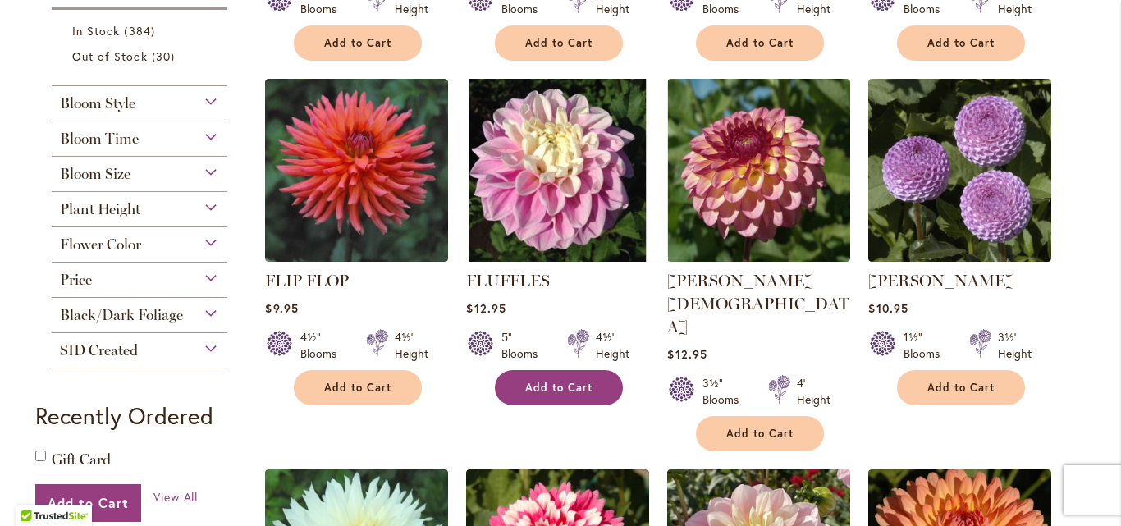
click at [525, 372] on button "Add to Cart" at bounding box center [559, 387] width 128 height 35
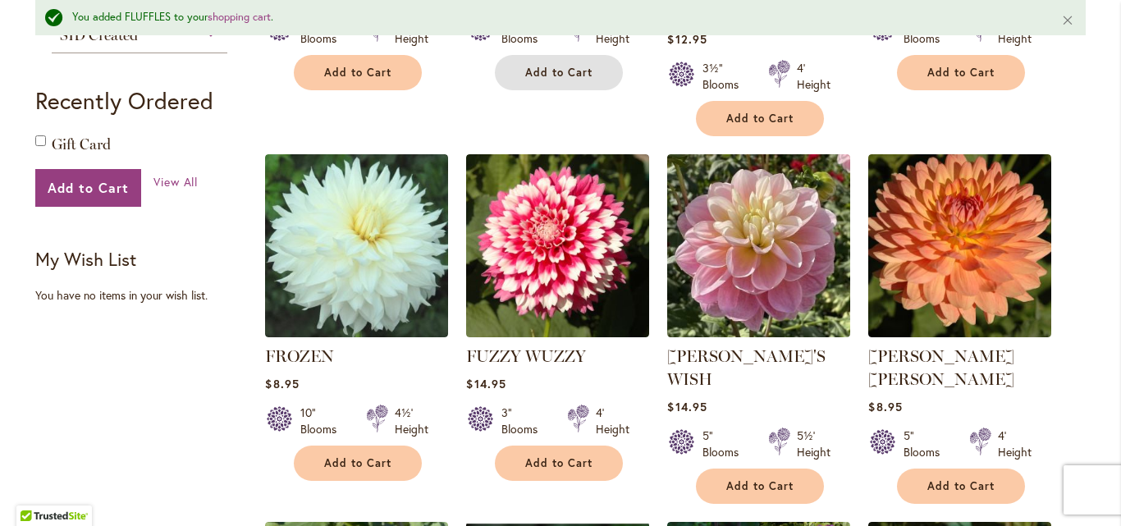
scroll to position [1048, 0]
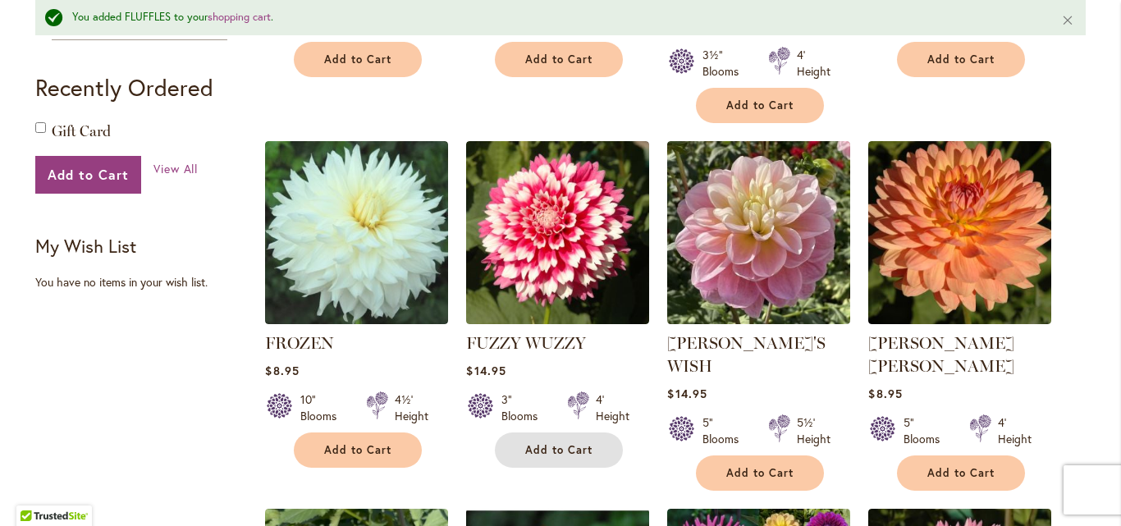
click at [580, 443] on span "Add to Cart" at bounding box center [558, 450] width 67 height 14
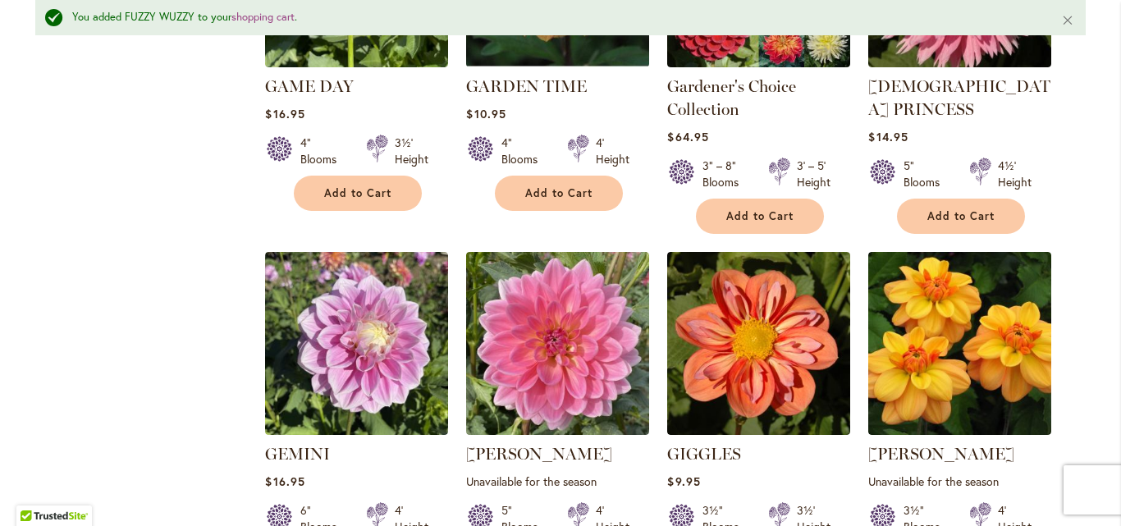
scroll to position [1704, 0]
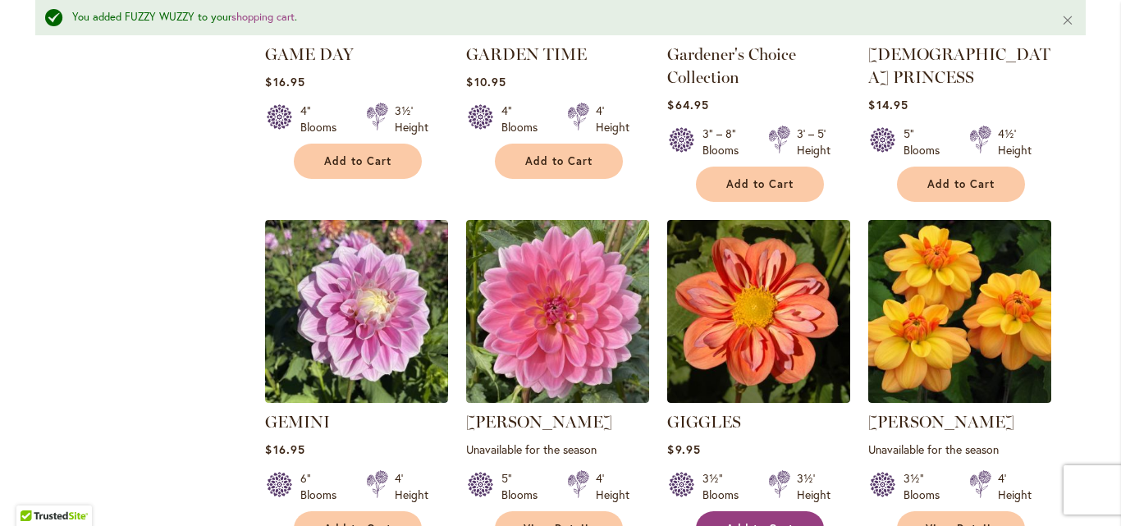
click at [749, 511] on button "Add to Cart" at bounding box center [760, 528] width 128 height 35
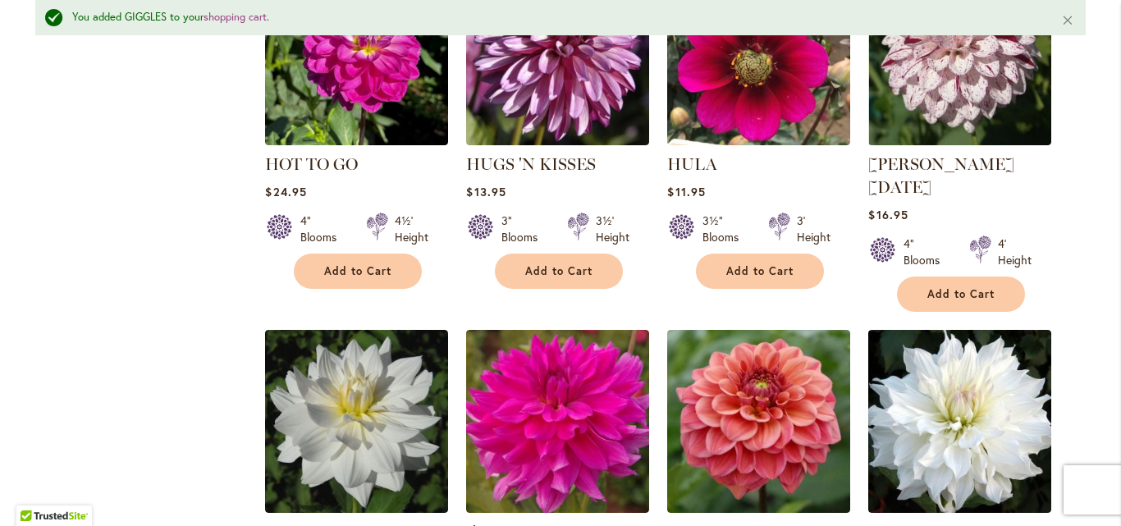
scroll to position [5612, 0]
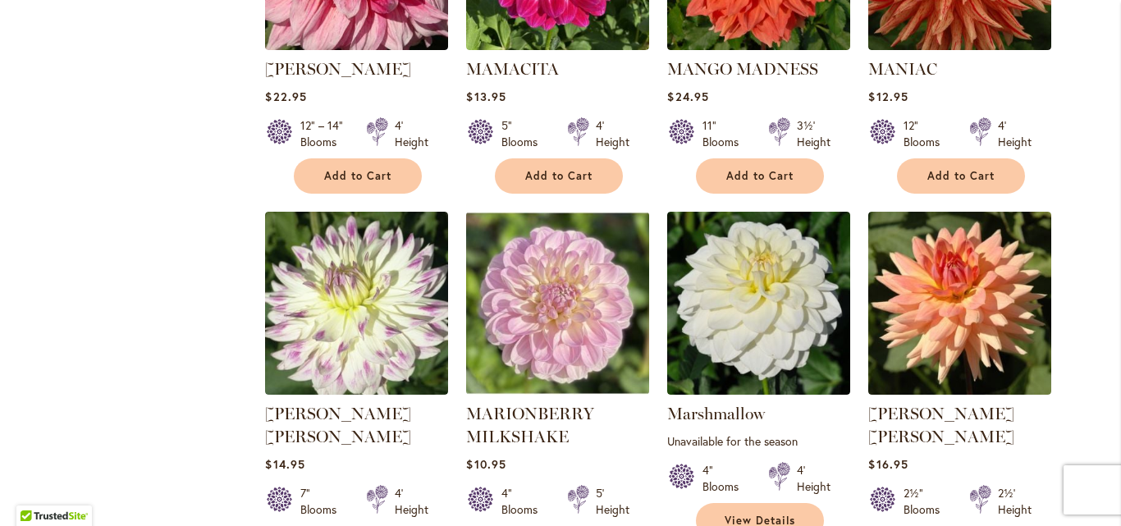
scroll to position [5536, 0]
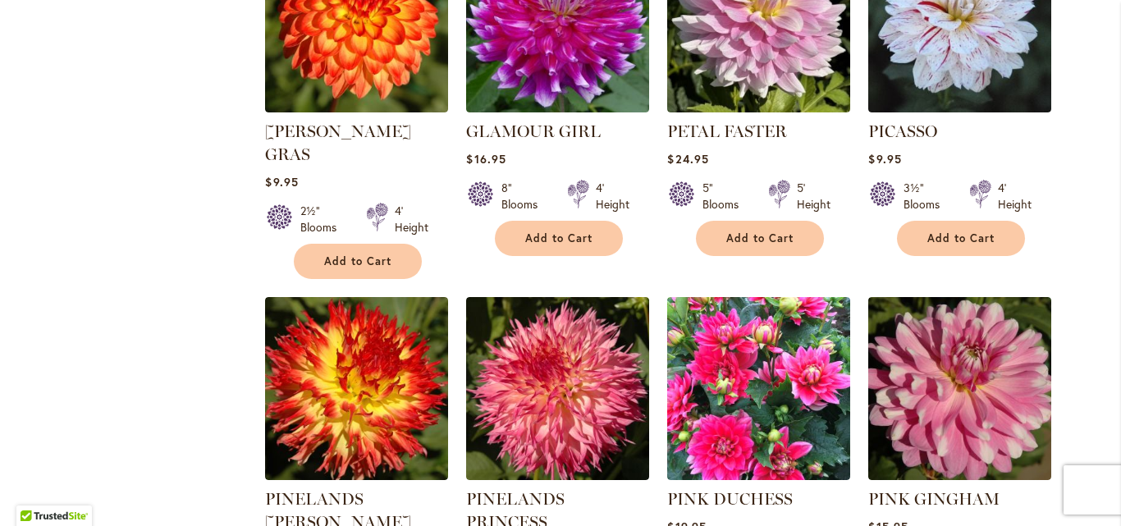
scroll to position [5142, 0]
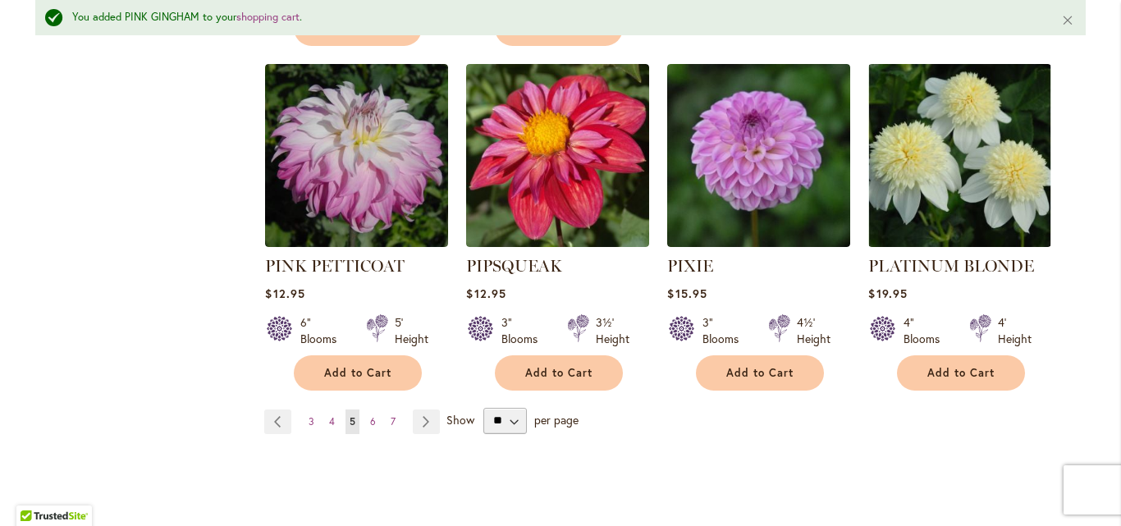
scroll to position [5743, 0]
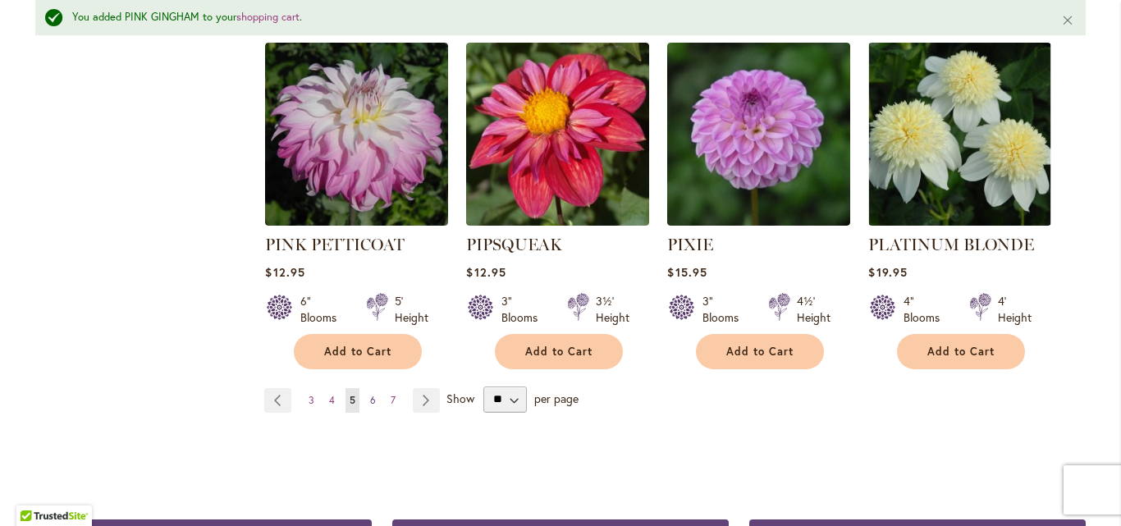
click at [370, 394] on span "6" at bounding box center [373, 400] width 6 height 12
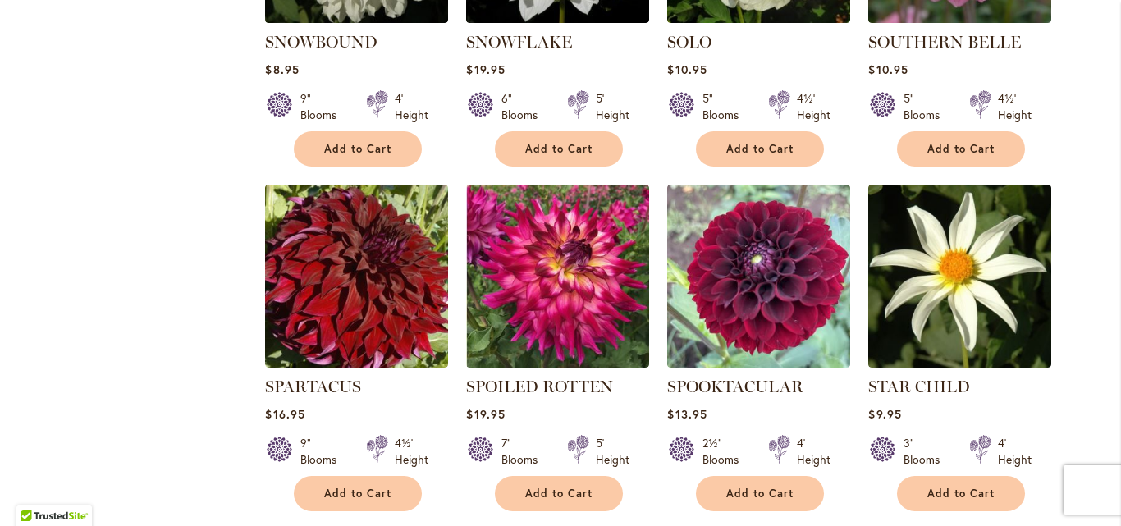
scroll to position [3040, 0]
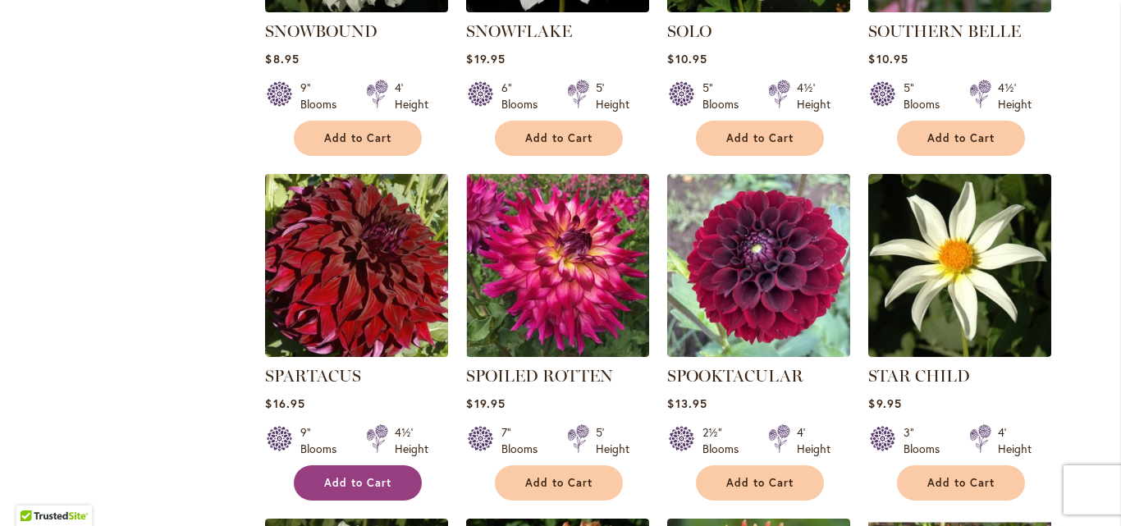
click at [361, 476] on span "Add to Cart" at bounding box center [357, 483] width 67 height 14
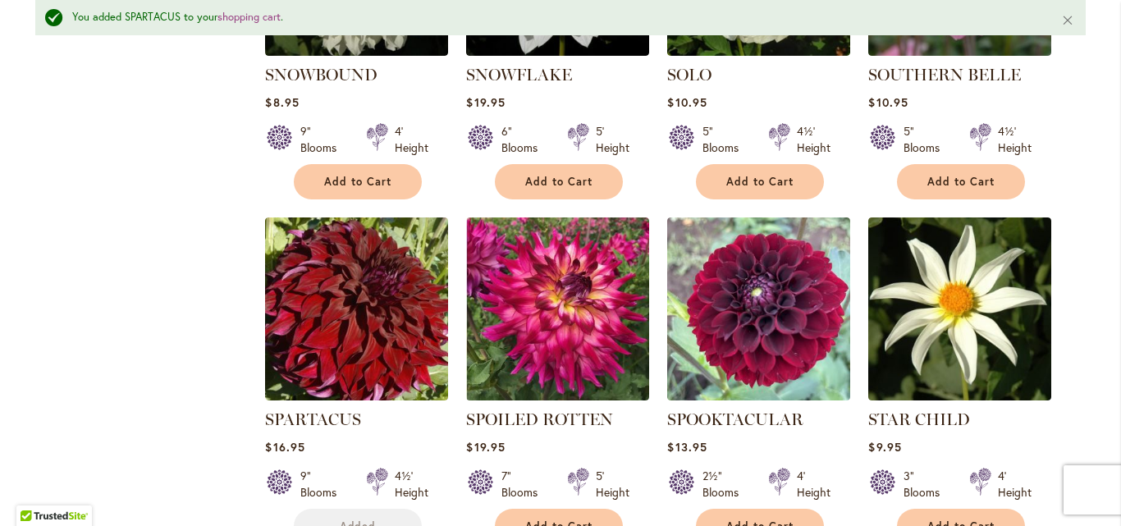
scroll to position [3083, 0]
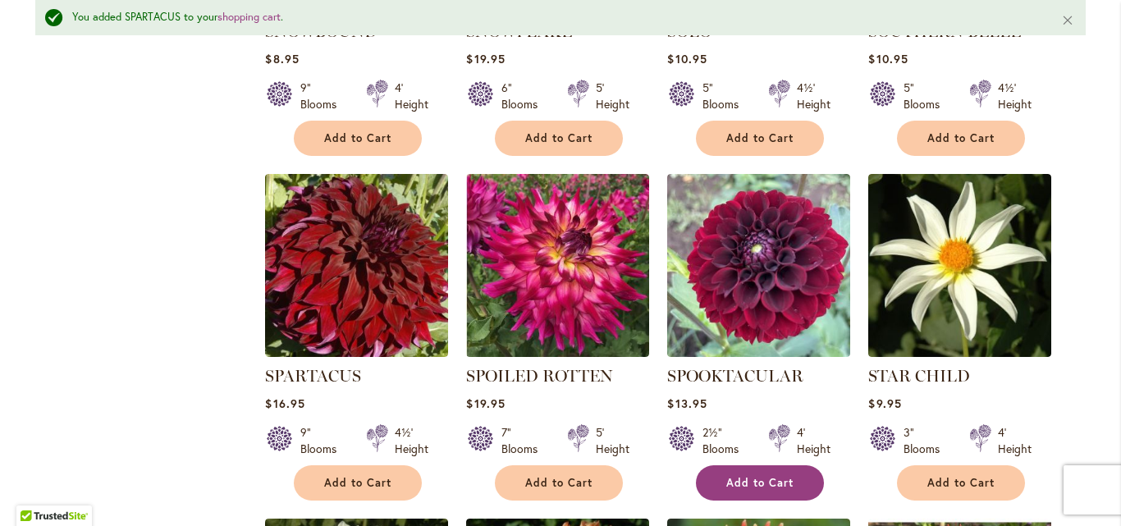
click at [738, 476] on span "Add to Cart" at bounding box center [760, 483] width 67 height 14
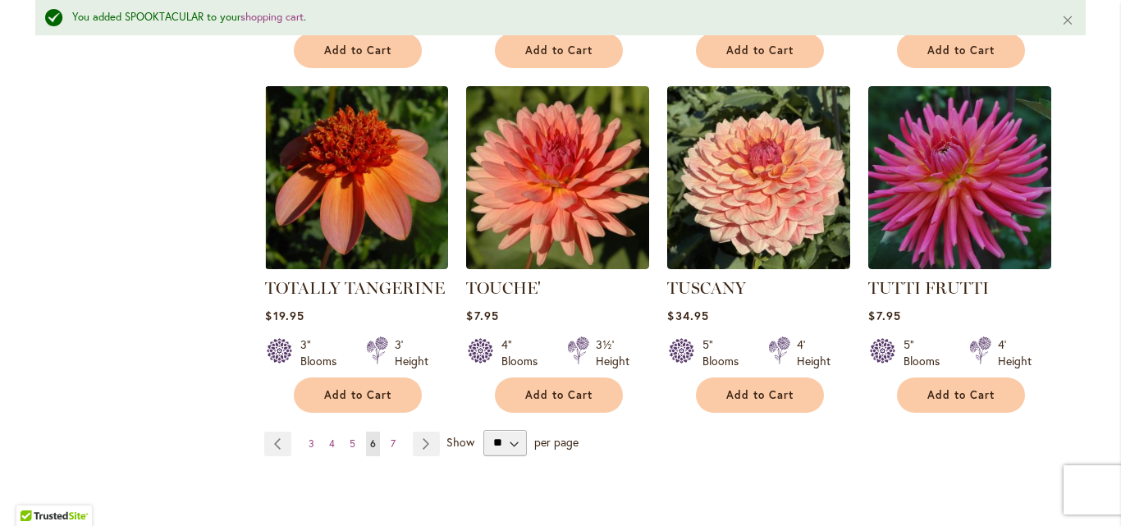
scroll to position [5678, 0]
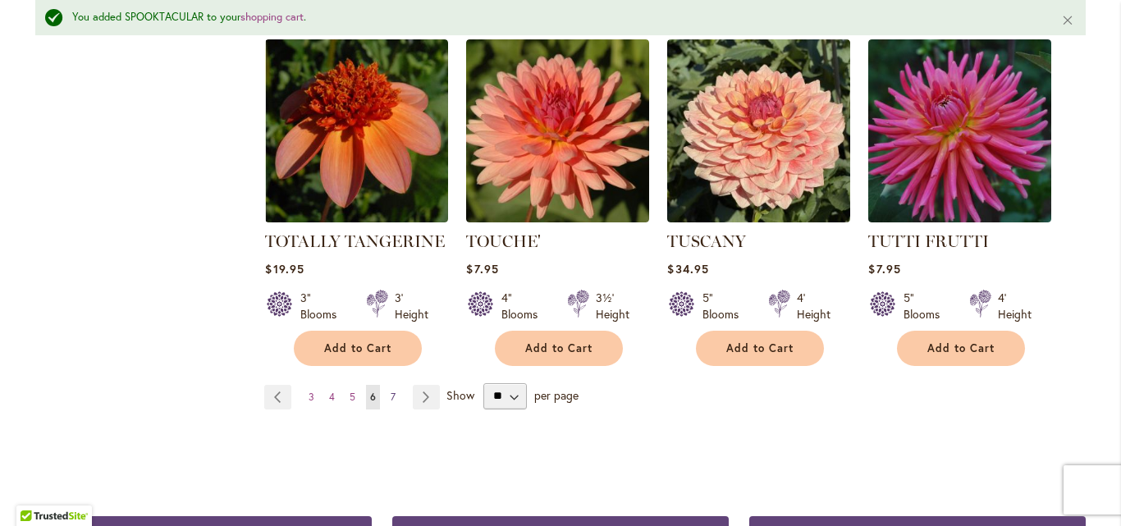
click at [390, 385] on link "Page 7" at bounding box center [393, 397] width 13 height 25
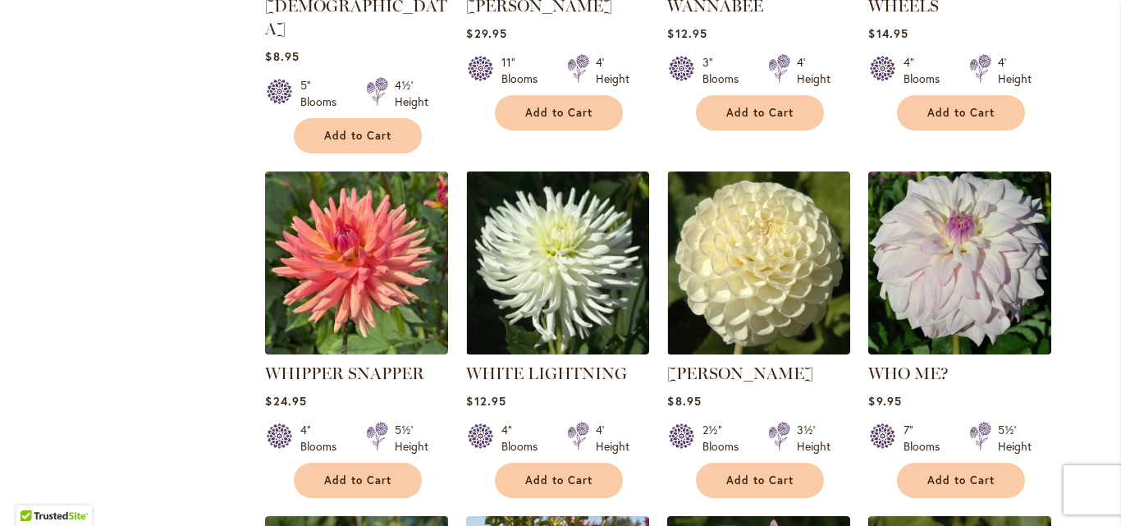
scroll to position [1300, 0]
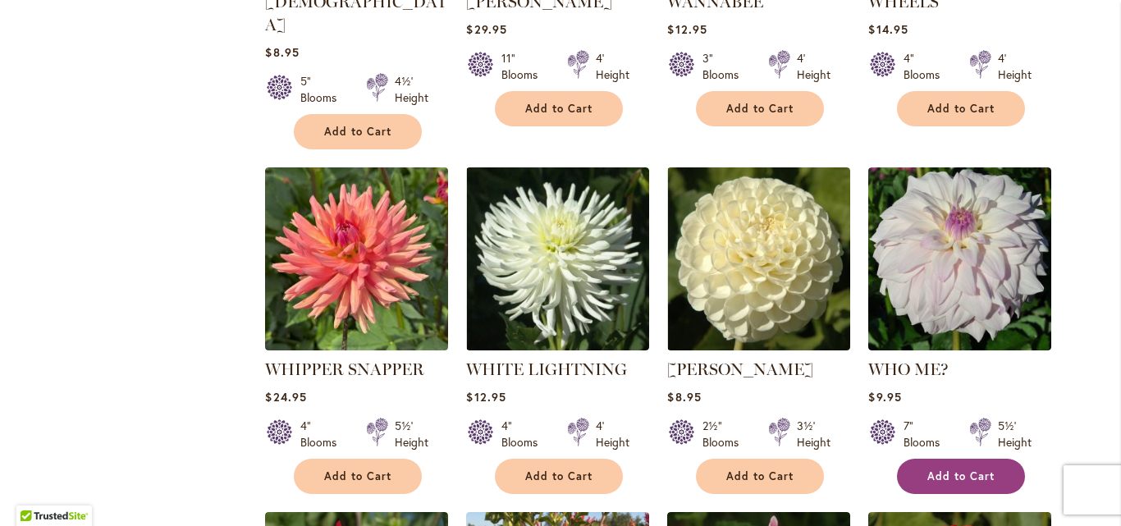
click at [962, 470] on span "Add to Cart" at bounding box center [961, 477] width 67 height 14
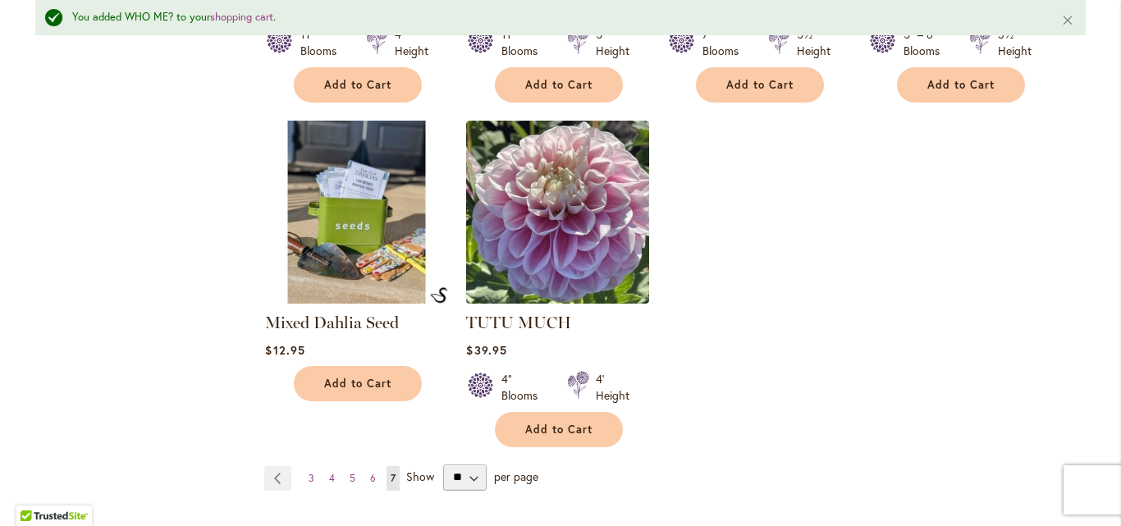
scroll to position [2788, 0]
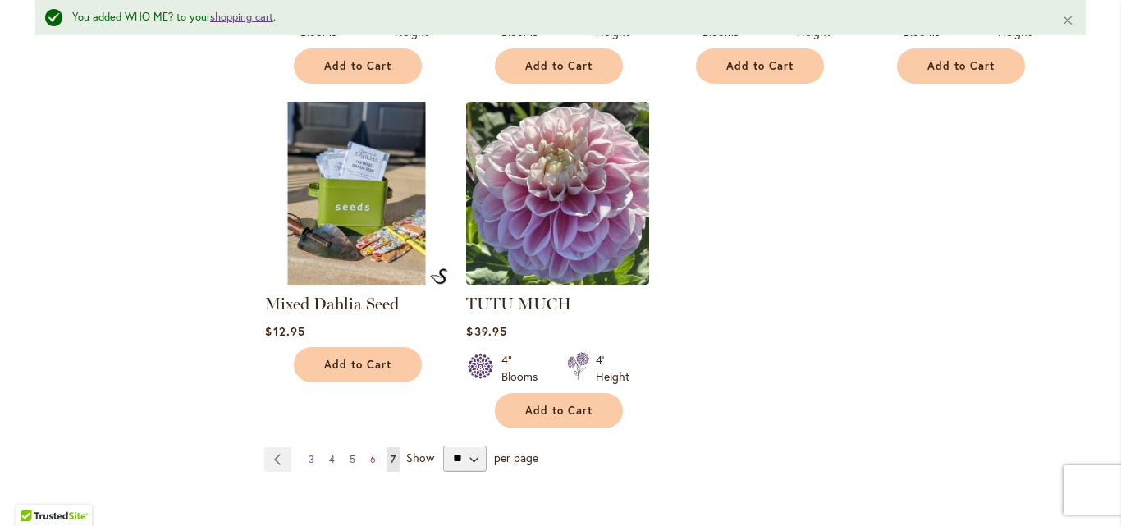
click at [236, 22] on link "shopping cart" at bounding box center [241, 17] width 63 height 14
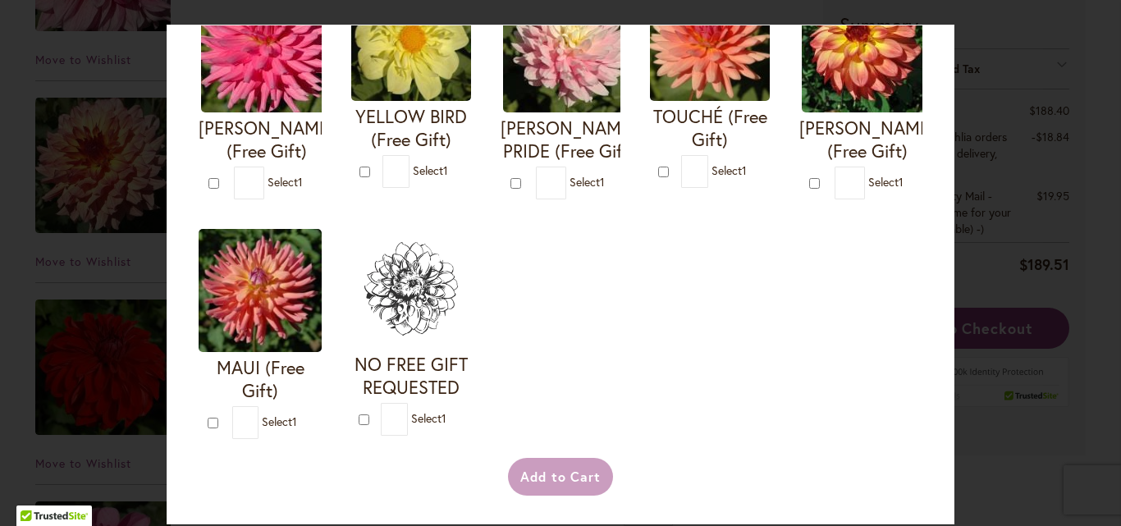
scroll to position [789, 0]
click at [1006, 309] on div "Your Order Qualifies for Bonus Dahlias ( Select 1 ) Add to Cart I'M A HOTTIE (F…" at bounding box center [560, 263] width 1121 height 526
type input "*"
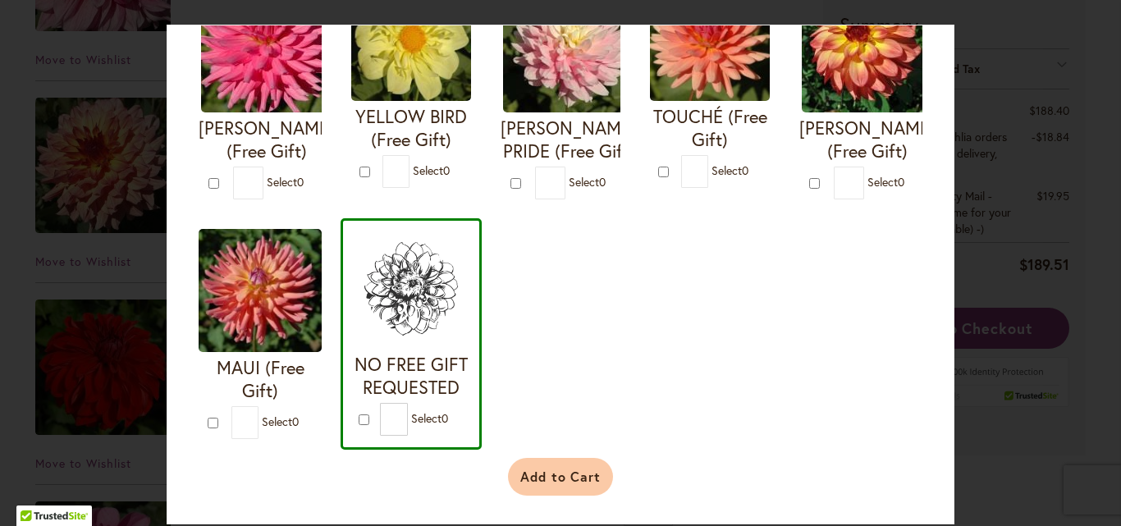
click at [570, 496] on button "Add to Cart" at bounding box center [561, 477] width 106 height 38
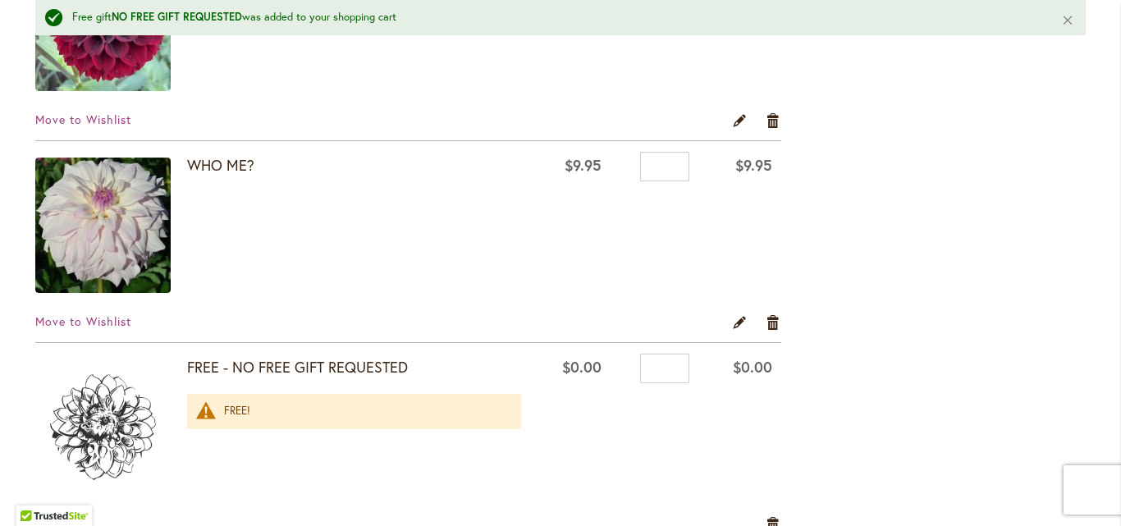
scroll to position [2458, 0]
